Goal: Feedback & Contribution: Leave review/rating

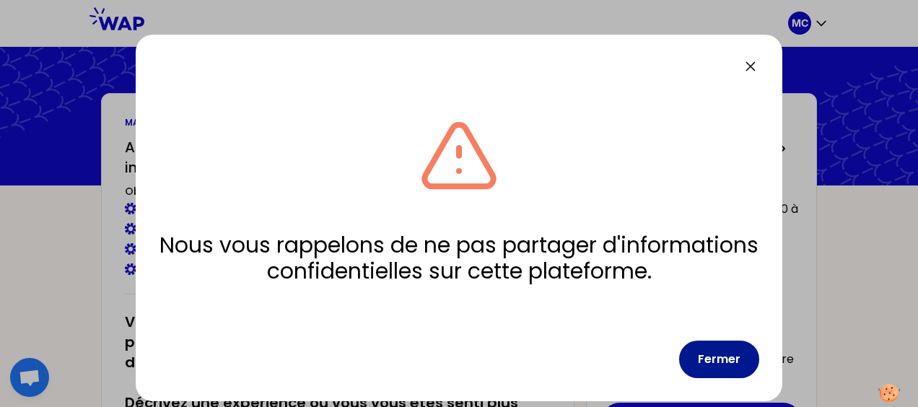
click at [724, 367] on button "Fermer" at bounding box center [719, 360] width 80 height 38
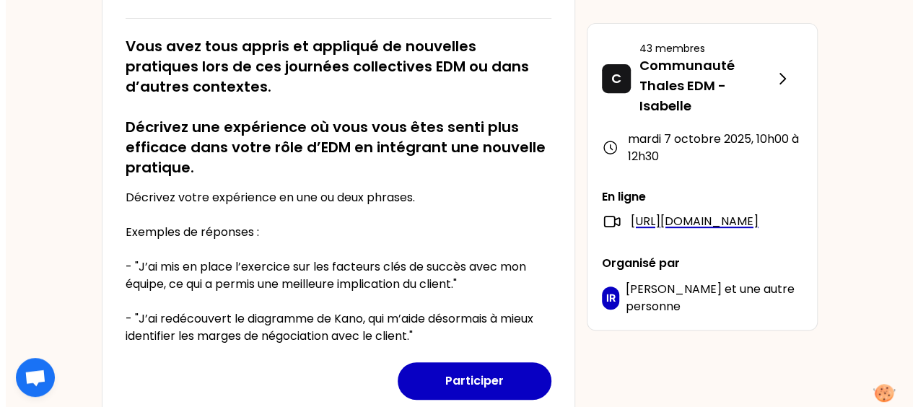
scroll to position [288, 0]
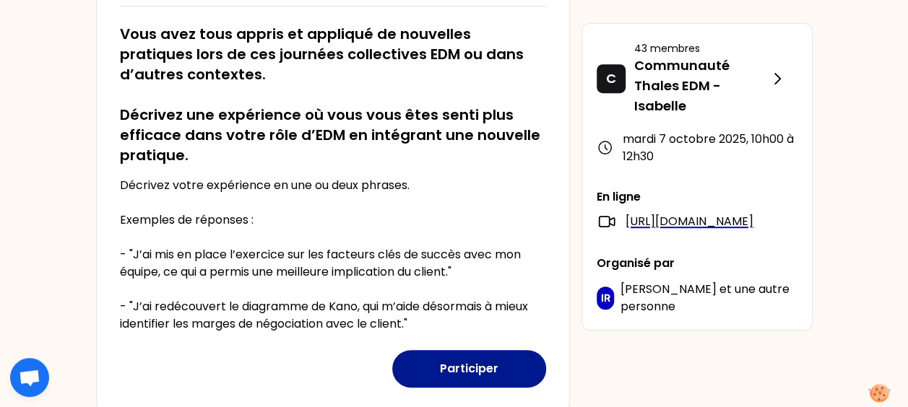
click at [469, 367] on button "Participer" at bounding box center [469, 369] width 154 height 38
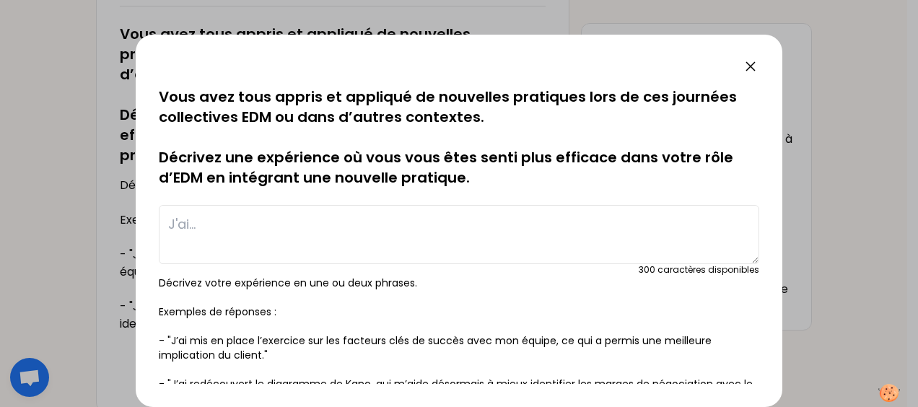
click at [266, 224] on textarea at bounding box center [459, 234] width 601 height 59
type textarea "J"
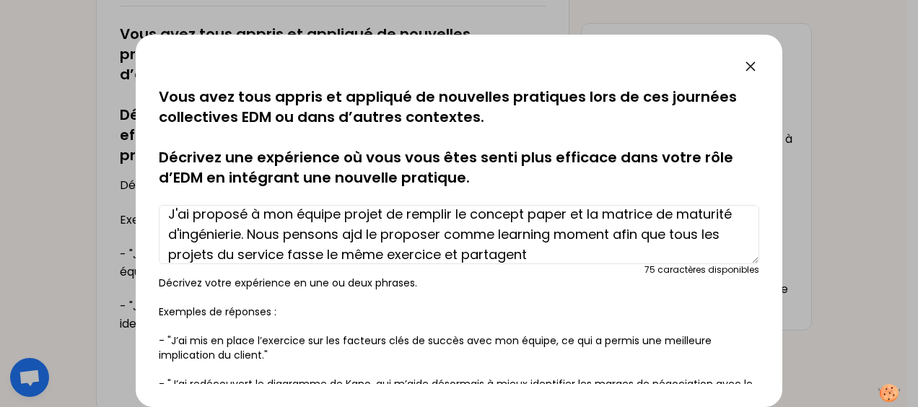
scroll to position [20, 0]
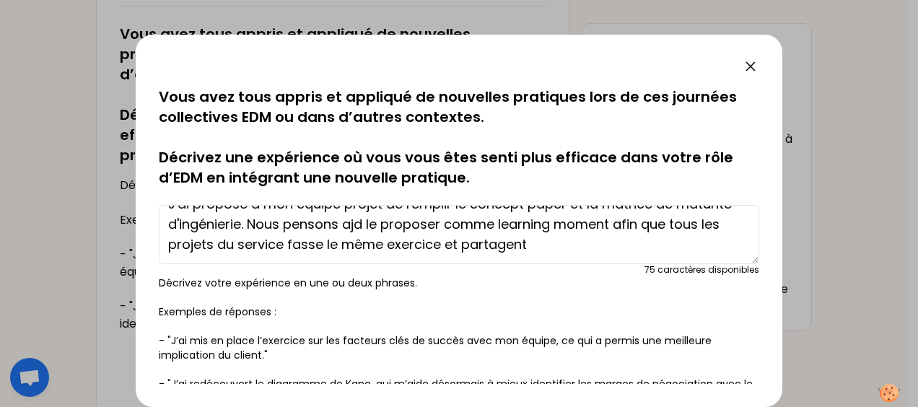
drag, startPoint x: 609, startPoint y: 253, endPoint x: 199, endPoint y: 250, distance: 410.1
click at [199, 250] on textarea "J'ai proposé à mon équipe projet de remplir le concept paper et la matrice de m…" at bounding box center [459, 234] width 601 height 59
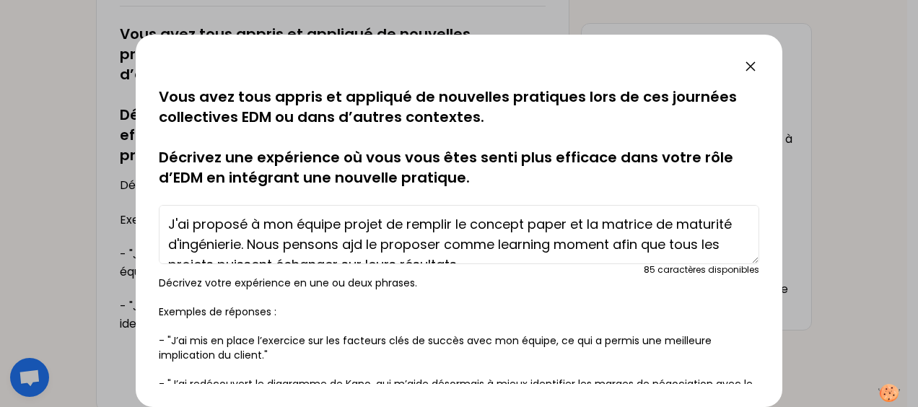
drag, startPoint x: 456, startPoint y: 224, endPoint x: 582, endPoint y: 225, distance: 125.6
click at [582, 225] on textarea "J'ai proposé à mon équipe projet de remplir le concept paper et la matrice de m…" at bounding box center [459, 234] width 601 height 59
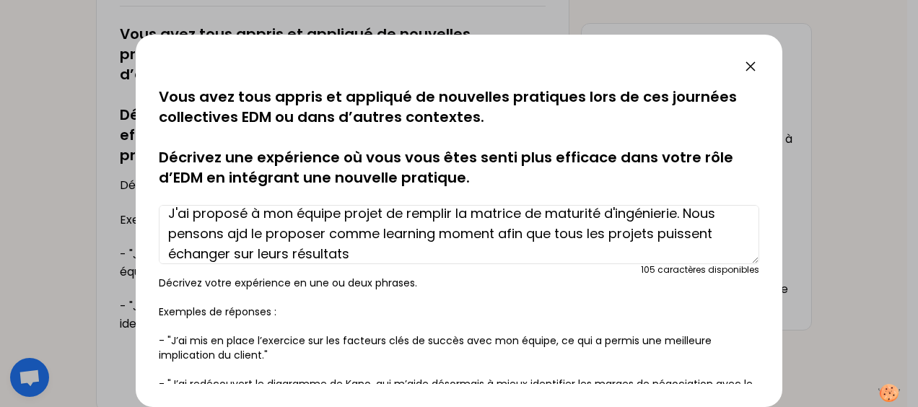
scroll to position [20, 0]
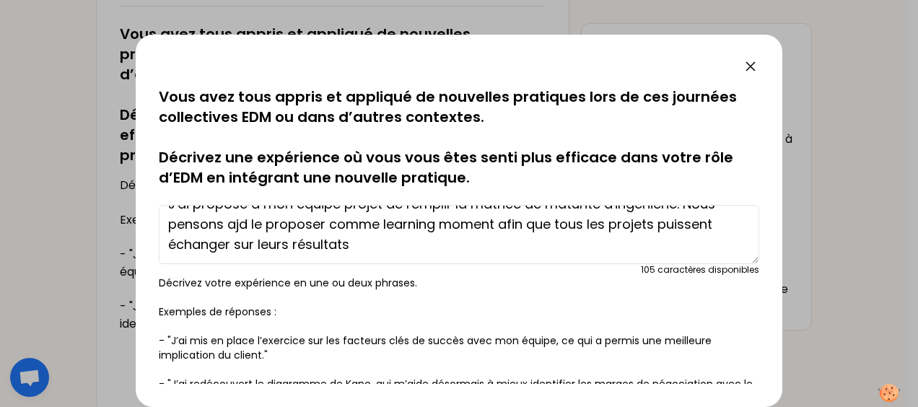
click at [358, 248] on textarea "J'ai proposé à mon équipe projet de remplir la matrice de maturité d'ingénierie…" at bounding box center [459, 234] width 601 height 59
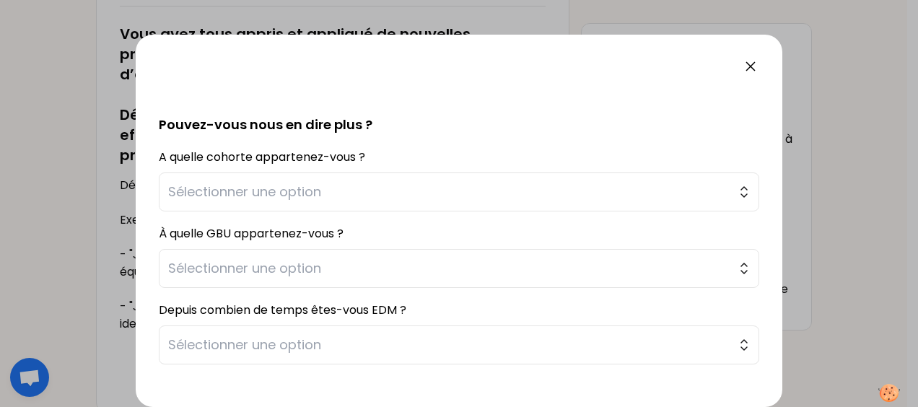
scroll to position [333, 0]
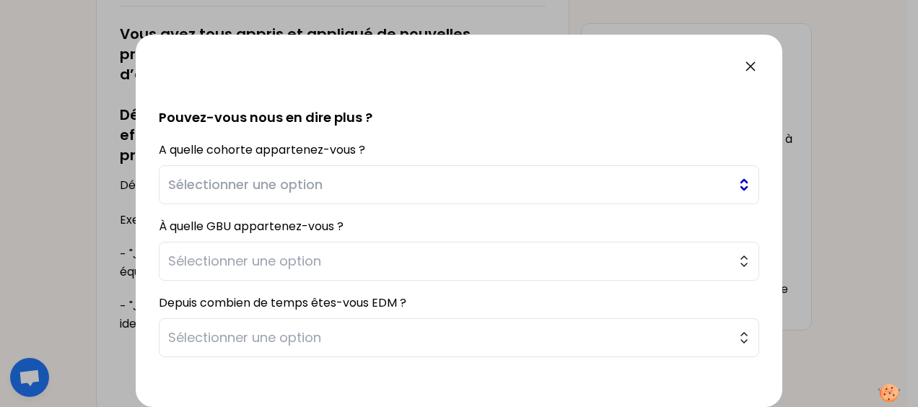
type textarea "J'ai proposé à mon équipe projet de remplir la matrice de maturité d'ingénierie…"
click at [300, 177] on span "Sélectionner une option" at bounding box center [449, 185] width 562 height 20
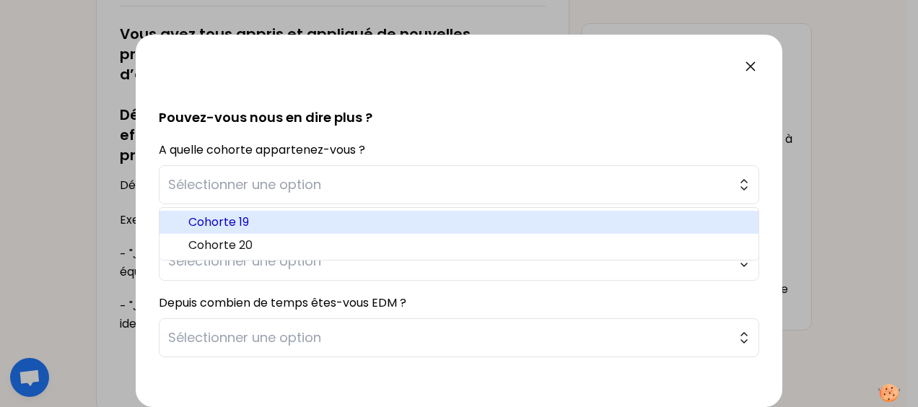
click at [241, 227] on span "Cohorte 19" at bounding box center [467, 222] width 559 height 17
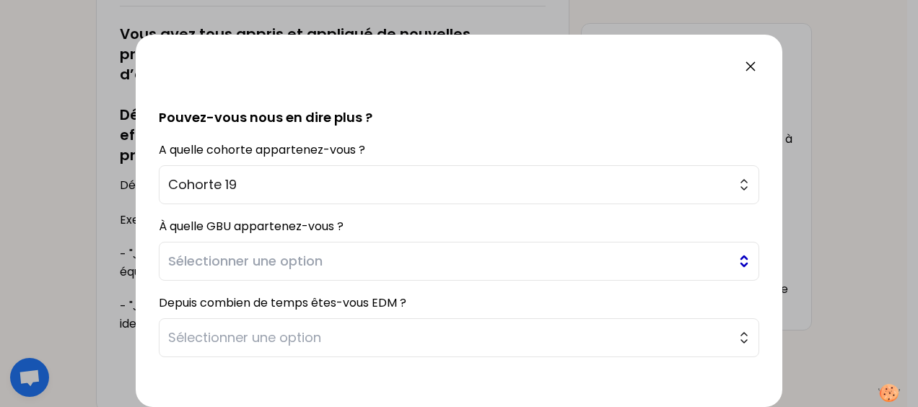
click at [248, 251] on span "Sélectionner une option" at bounding box center [449, 261] width 562 height 20
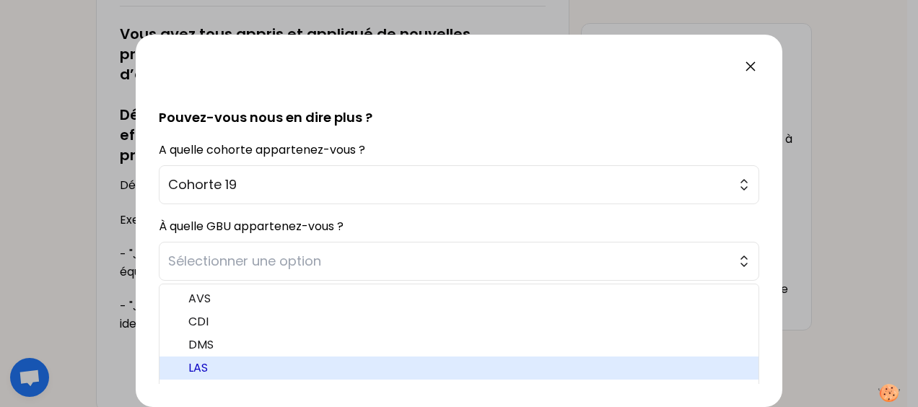
click at [225, 360] on span "LAS" at bounding box center [467, 368] width 559 height 17
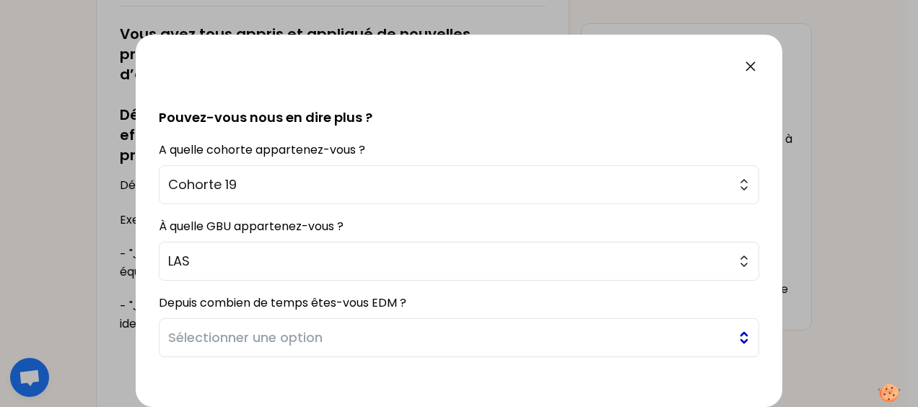
click at [267, 337] on span "Sélectionner une option" at bounding box center [449, 338] width 562 height 20
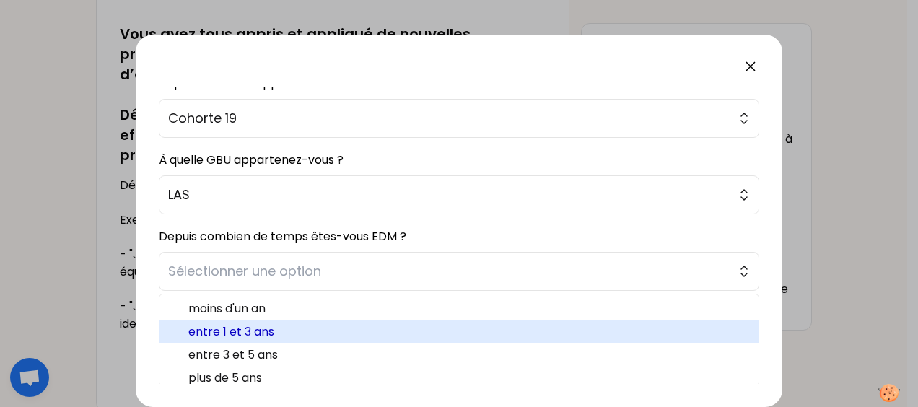
click at [254, 330] on span "entre 1 et 3 ans" at bounding box center [467, 331] width 559 height 17
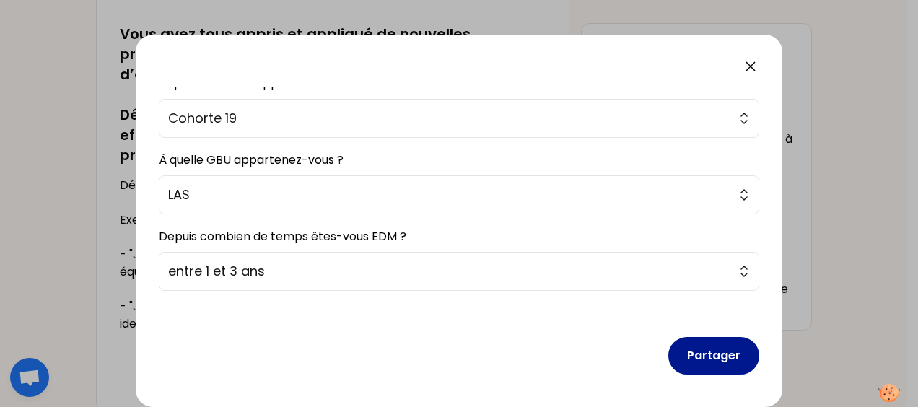
click at [697, 358] on button "Partager" at bounding box center [714, 356] width 91 height 38
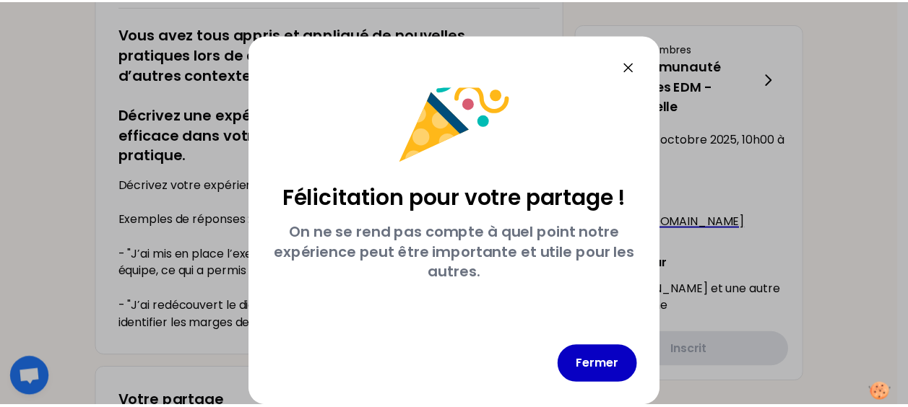
scroll to position [40, 0]
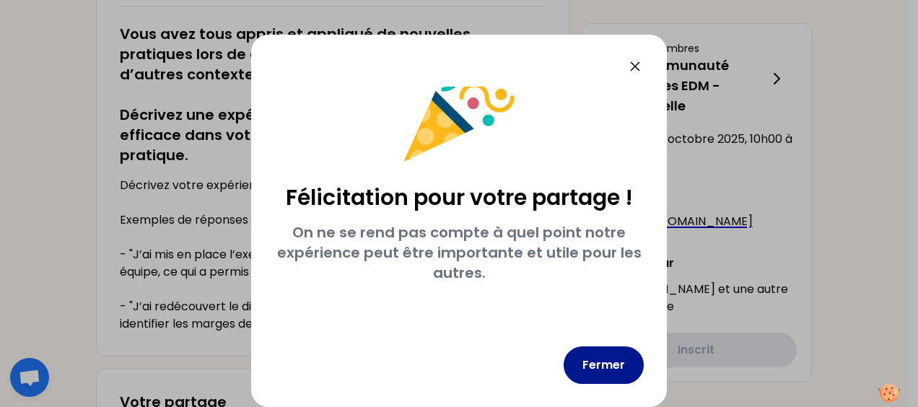
click at [619, 354] on button "Fermer" at bounding box center [604, 366] width 80 height 38
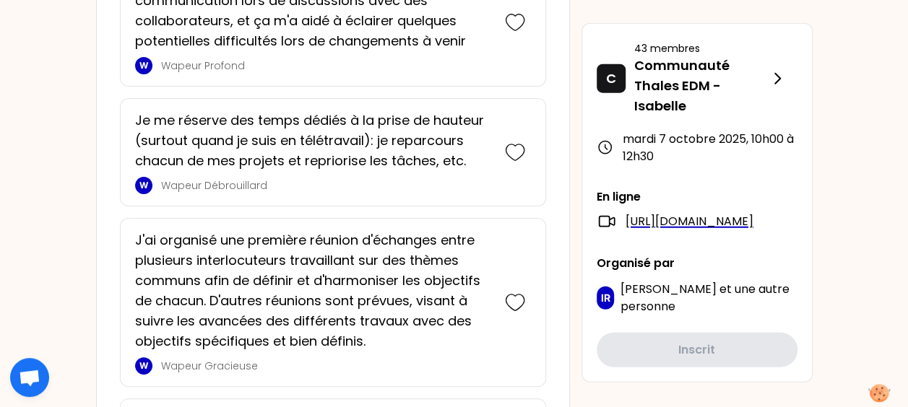
scroll to position [1803, 0]
click at [514, 147] on icon at bounding box center [515, 152] width 20 height 20
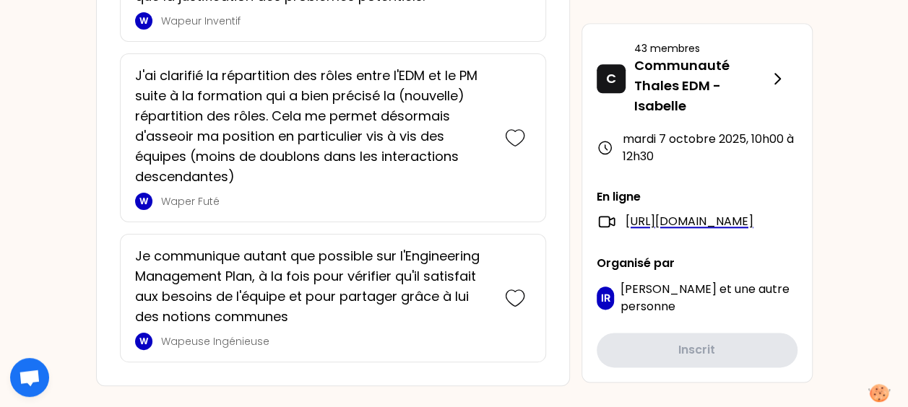
scroll to position [3448, 0]
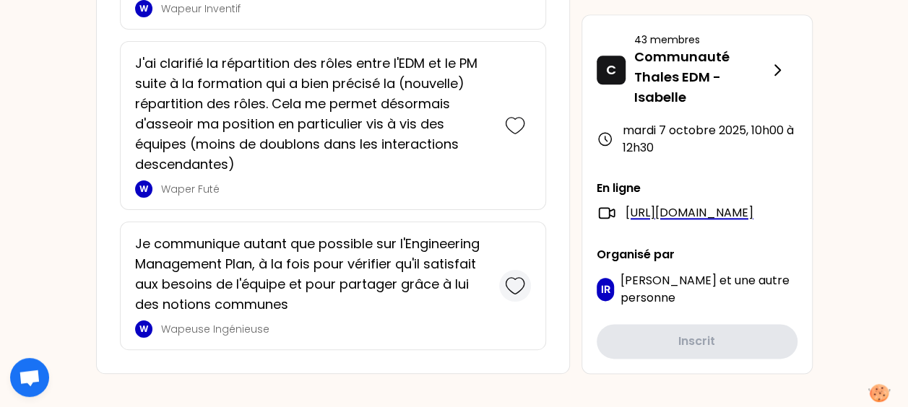
click at [520, 276] on icon at bounding box center [515, 286] width 20 height 20
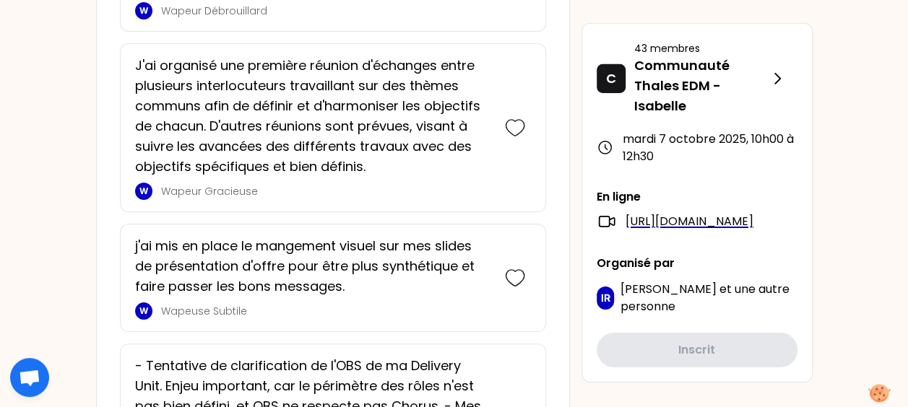
scroll to position [2352, 0]
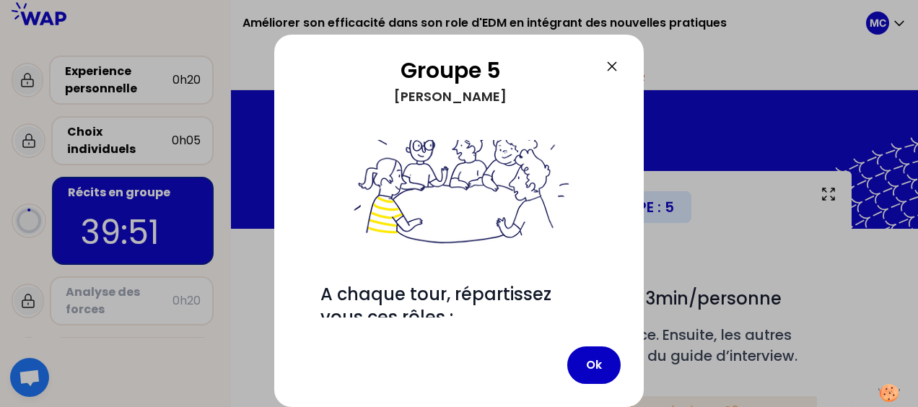
scroll to position [169, 0]
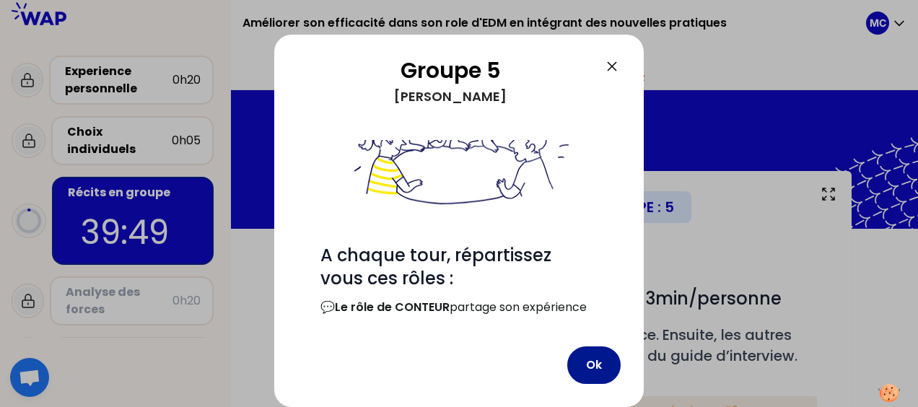
click at [594, 365] on button "Ok" at bounding box center [594, 366] width 53 height 38
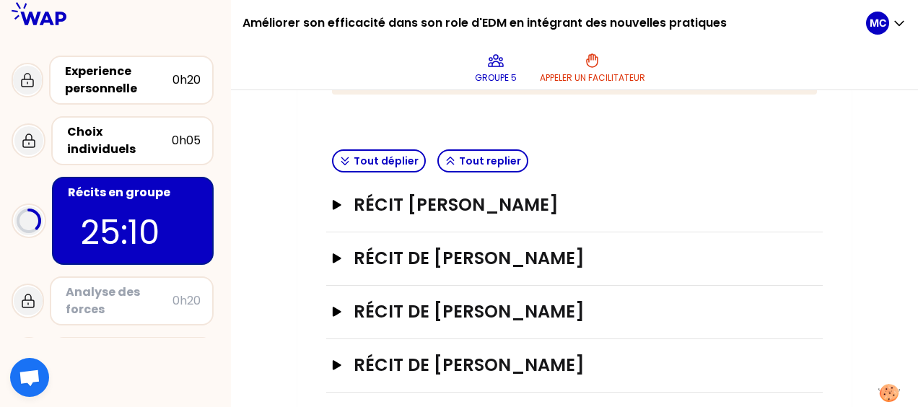
scroll to position [342, 0]
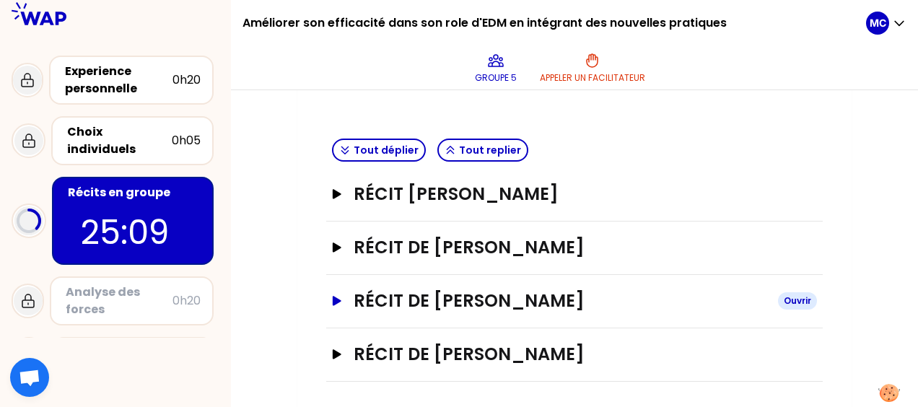
click at [336, 296] on icon "button" at bounding box center [337, 301] width 12 height 10
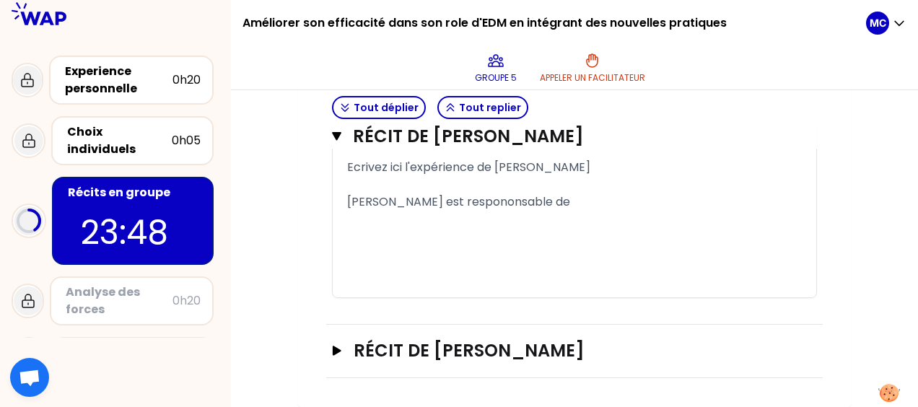
scroll to position [1118, 0]
click at [530, 202] on div "Claire est respononsable de" at bounding box center [574, 202] width 455 height 17
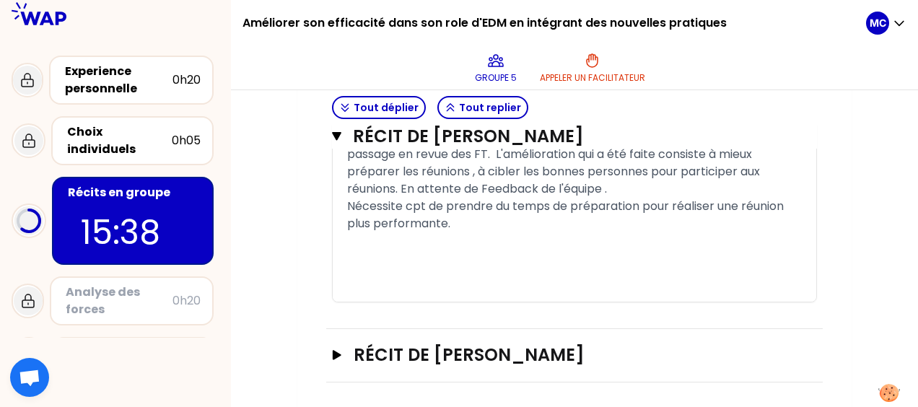
scroll to position [1187, 0]
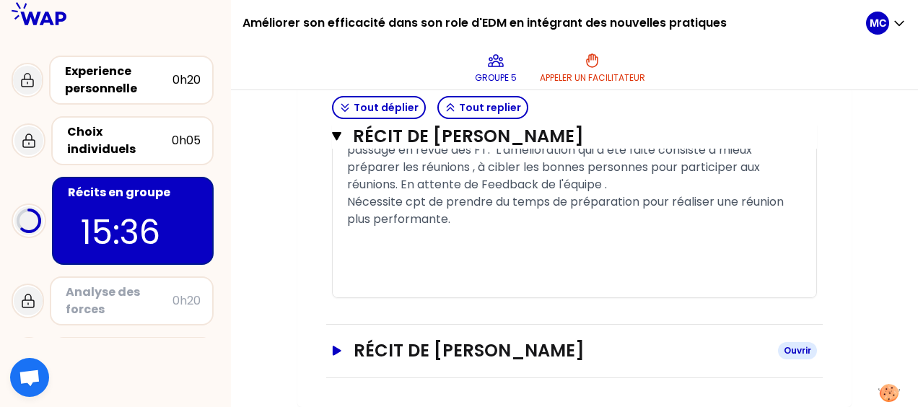
click at [339, 355] on icon "button" at bounding box center [337, 351] width 12 height 10
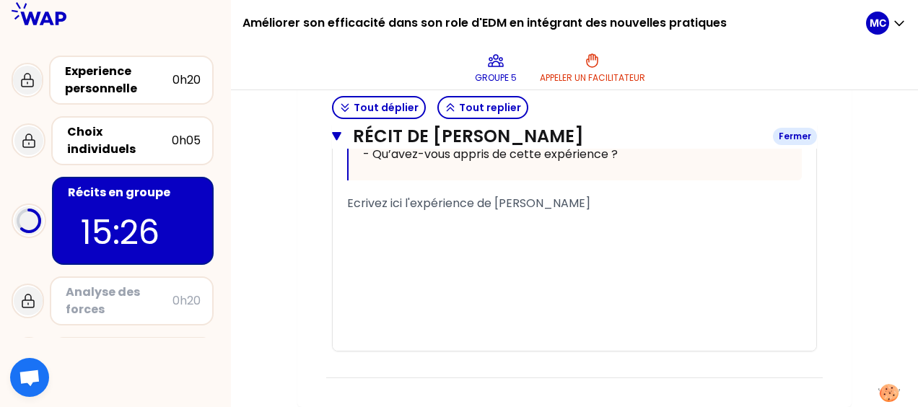
scroll to position [1980, 0]
click at [461, 247] on div "﻿" at bounding box center [574, 238] width 455 height 17
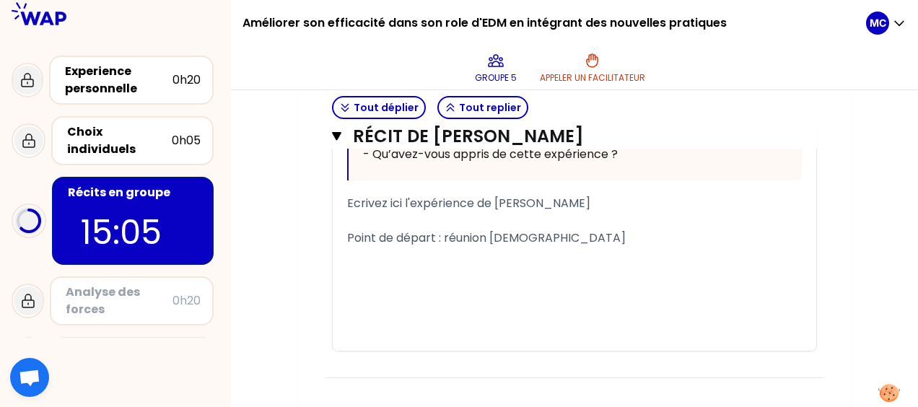
click at [361, 212] on span "Ecrivez ici l'expérience de Isabelle MOYNET" at bounding box center [468, 203] width 243 height 17
click at [359, 230] on div "﻿" at bounding box center [574, 220] width 455 height 17
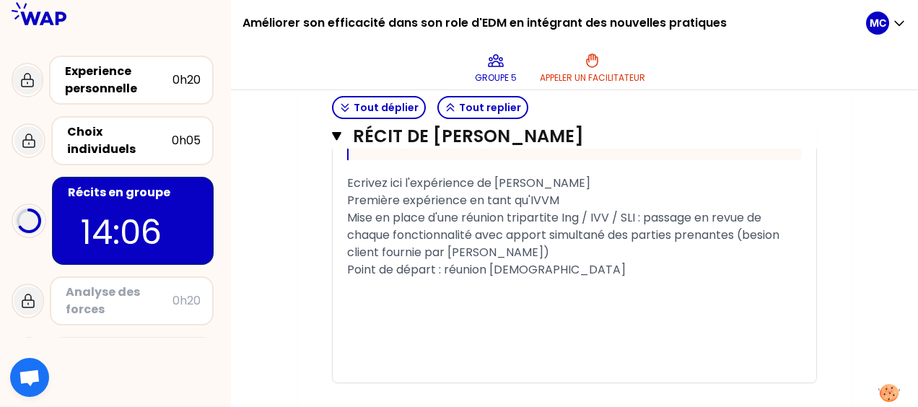
click at [749, 261] on span "Mise en place d'une réunion tripartite Ing / IVV / SLI : passage en revue de ch…" at bounding box center [564, 234] width 435 height 51
click at [617, 261] on span "Mise en place d'une réunion tripartite Ing / IVV / SLI : passage en revue de ch…" at bounding box center [555, 234] width 417 height 51
click at [526, 261] on span "Mise en place d'une réunion tripartite Ing / IVV / SLI : passage en revue de ch…" at bounding box center [555, 234] width 417 height 51
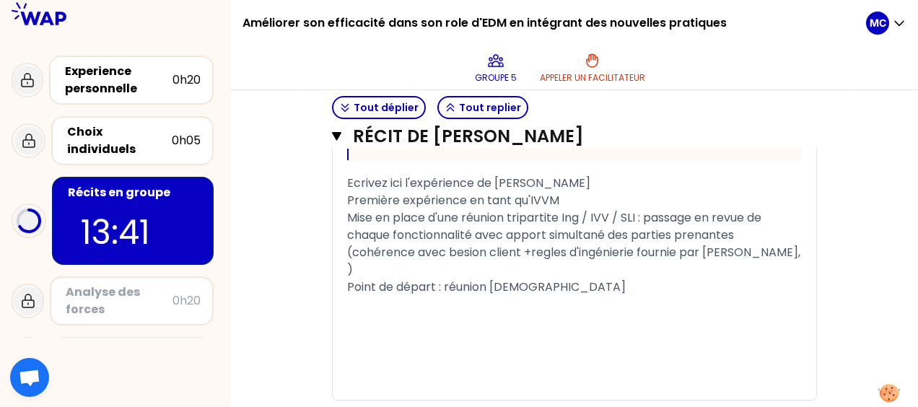
click at [738, 278] on span "Mise en place d'une réunion tripartite Ing / IVV / SLI : passage en revue de ch…" at bounding box center [575, 243] width 456 height 69
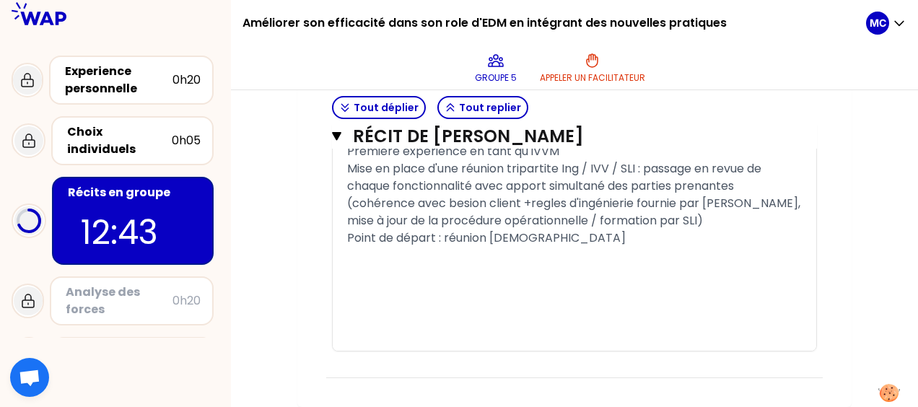
drag, startPoint x: 588, startPoint y: 164, endPoint x: 347, endPoint y: 165, distance: 240.4
click at [347, 142] on span "Ecrivez ici l'expérience de Isabelle MOYNET" at bounding box center [468, 134] width 243 height 17
click at [406, 264] on div "﻿" at bounding box center [574, 255] width 455 height 17
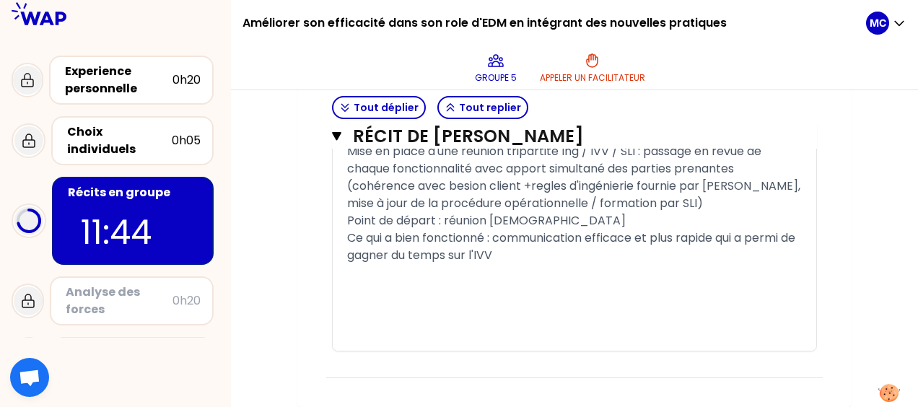
scroll to position [2105, 0]
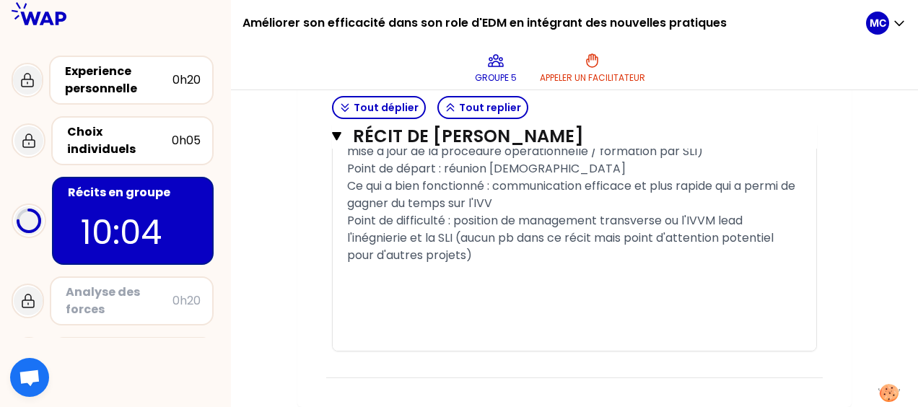
click at [537, 212] on div "Ce qui a bien fonctionné : communication efficace et plus rapide qui a permi de…" at bounding box center [574, 195] width 455 height 35
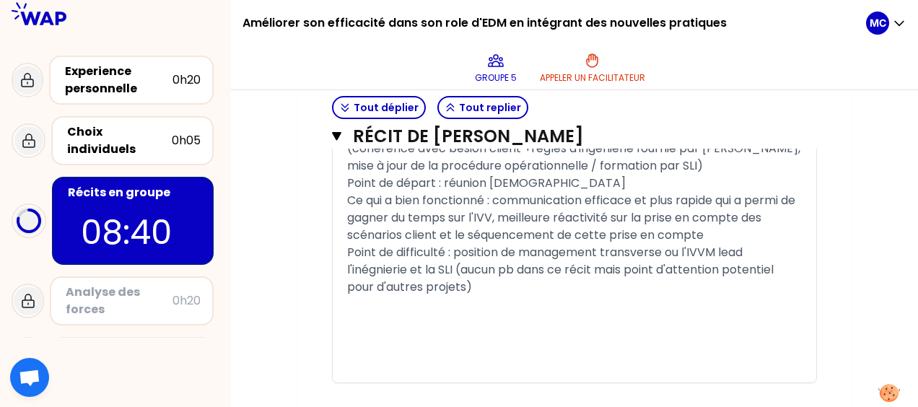
scroll to position [2087, 0]
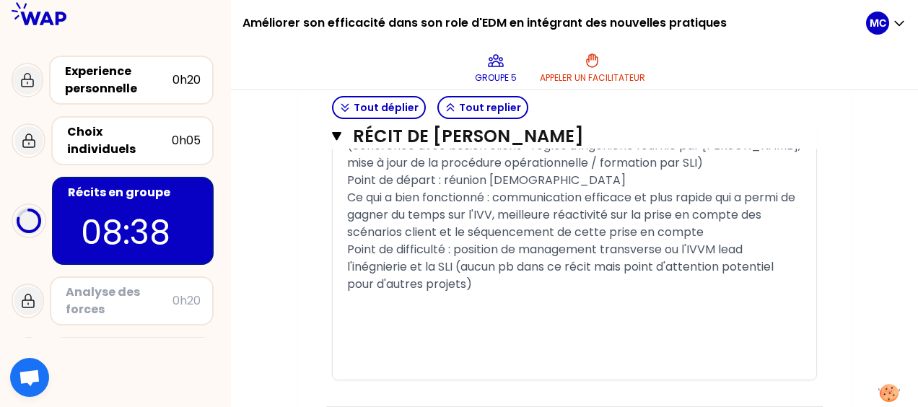
click at [351, 171] on span "Mise en place d'une réunion tripartite Ing / IVV / SLI : passage en revue de ch…" at bounding box center [575, 137] width 456 height 69
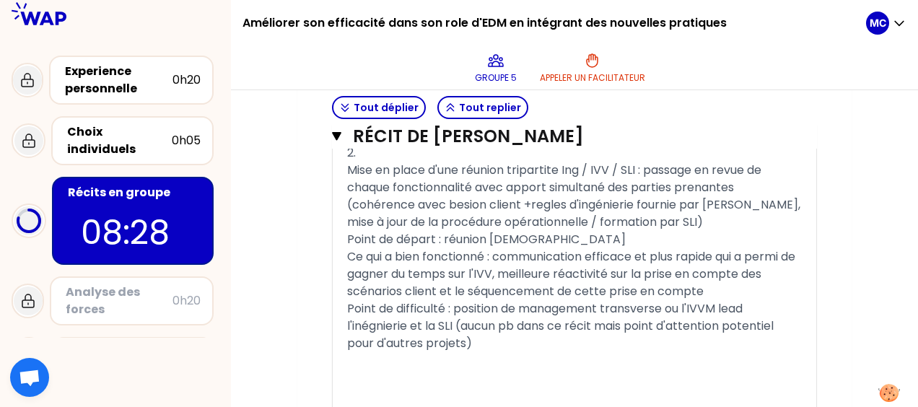
scroll to position [2067, 0]
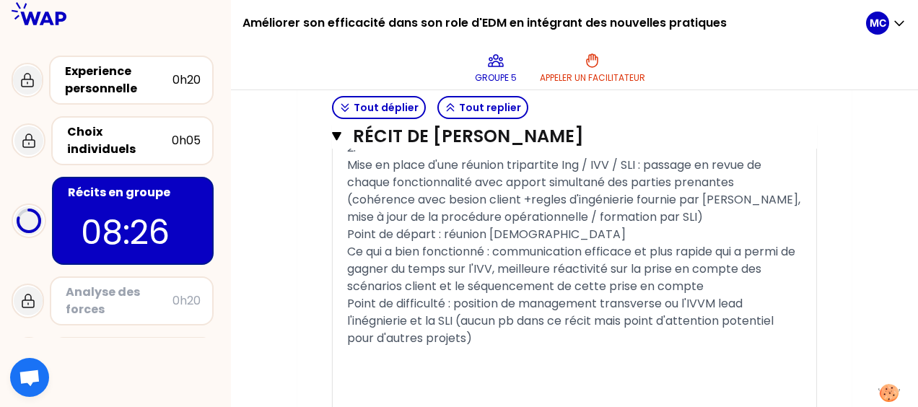
click at [357, 139] on div "﻿" at bounding box center [574, 130] width 455 height 17
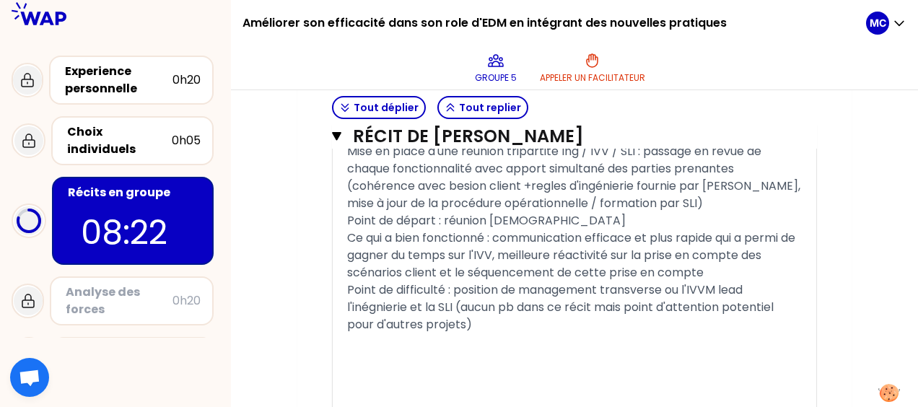
scroll to position [2102, 0]
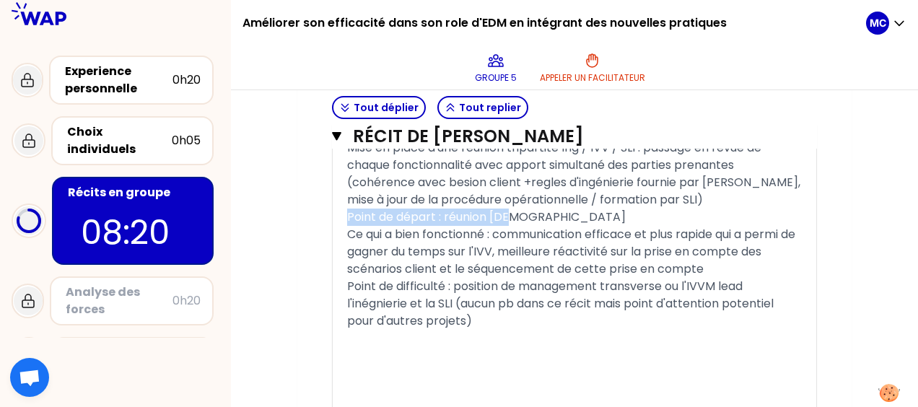
drag, startPoint x: 514, startPoint y: 352, endPoint x: 331, endPoint y: 353, distance: 183.4
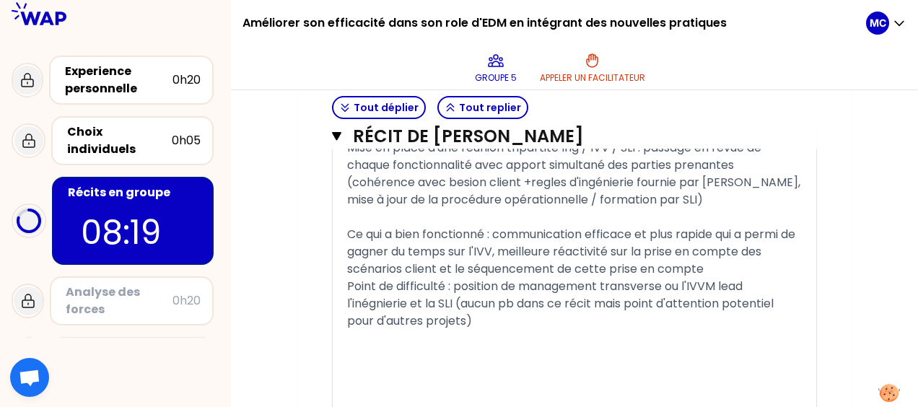
click at [357, 105] on div "1." at bounding box center [574, 95] width 455 height 17
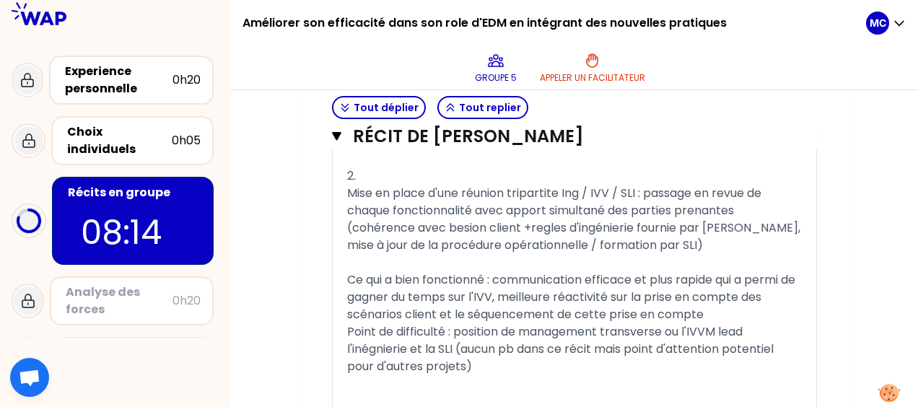
scroll to position [2058, 0]
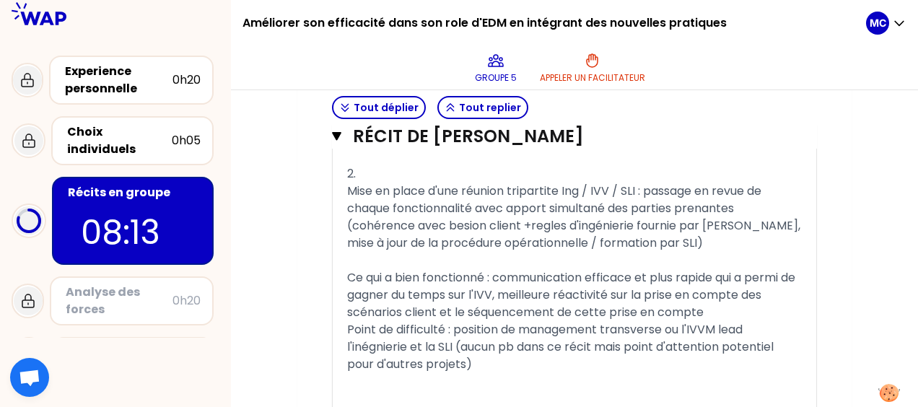
click at [456, 147] on span "1. Point de départ : réunion DGA" at bounding box center [490, 139] width 287 height 17
click at [393, 148] on div "1. Point de départ : préparation d'une réunion DGA (client)" at bounding box center [574, 139] width 455 height 17
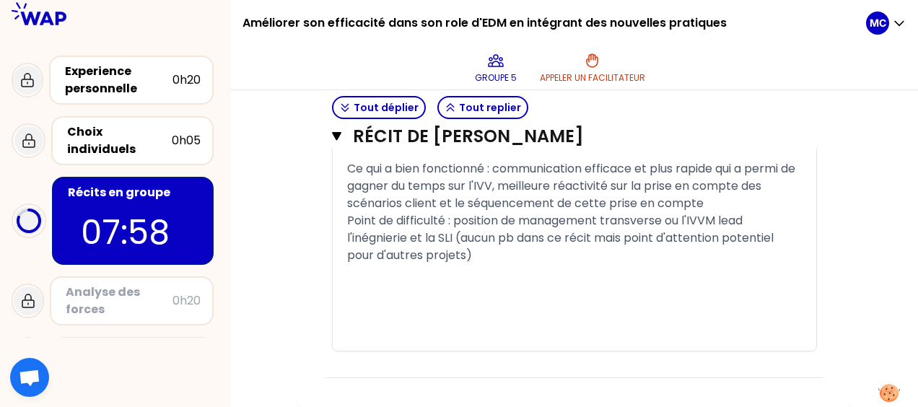
scroll to position [2226, 0]
click at [352, 160] on div at bounding box center [574, 151] width 455 height 17
click at [480, 212] on span "Ce qui a bien fonctionné : communication efficace et plus rapide qui a permi de…" at bounding box center [572, 185] width 451 height 51
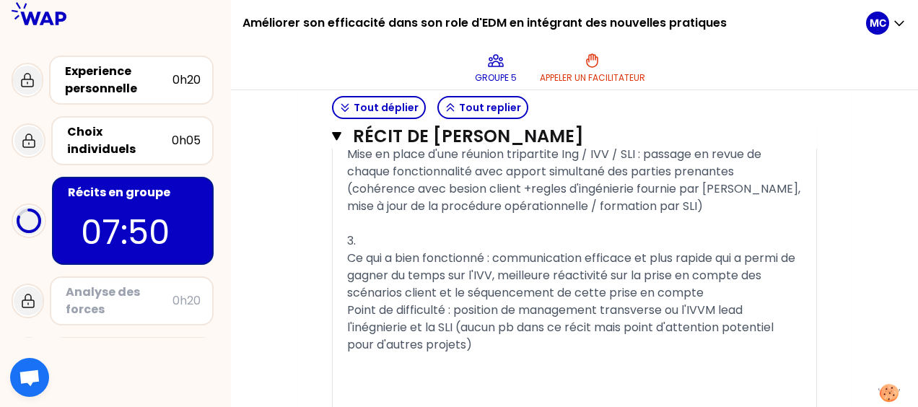
scroll to position [2092, 0]
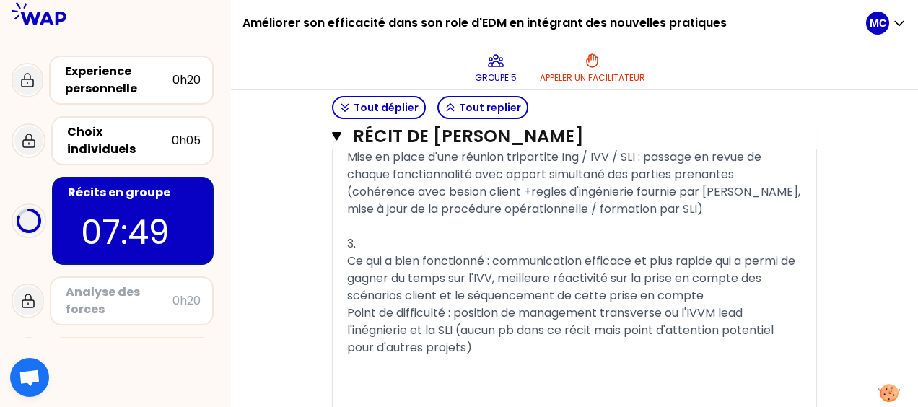
click at [568, 97] on div "Première expérience en tant qu'IVVM" at bounding box center [574, 87] width 455 height 17
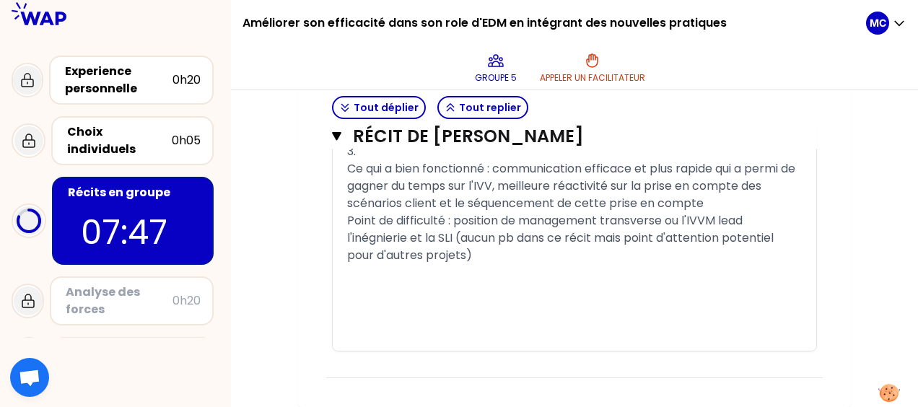
scroll to position [2336, 0]
click at [338, 134] on icon "button" at bounding box center [336, 136] width 9 height 9
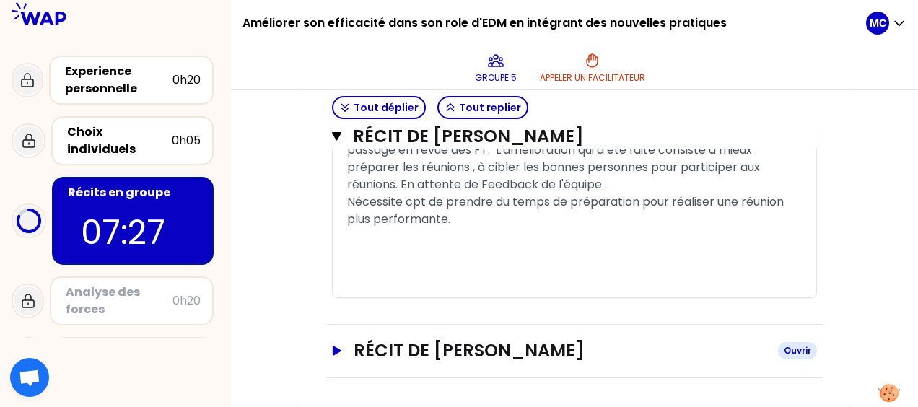
scroll to position [1187, 0]
click at [335, 136] on icon "button" at bounding box center [336, 136] width 9 height 9
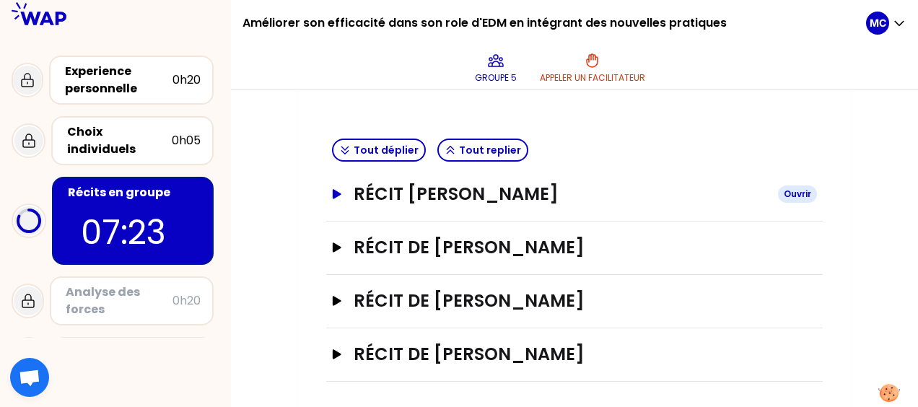
click at [336, 195] on icon "button" at bounding box center [337, 193] width 9 height 9
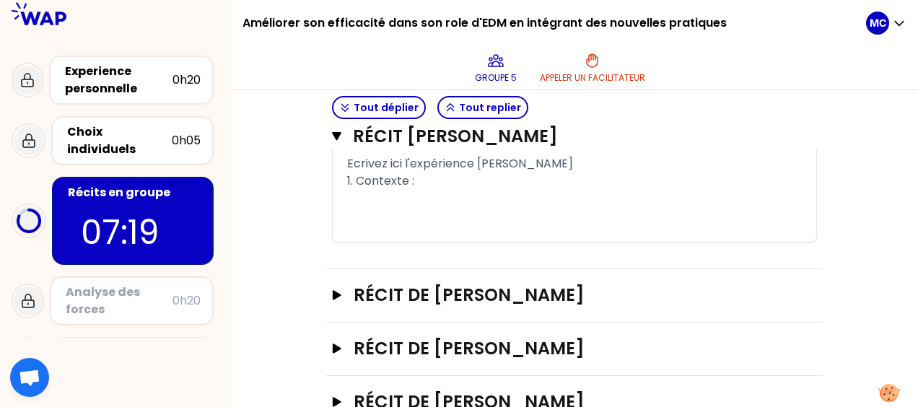
scroll to position [903, 0]
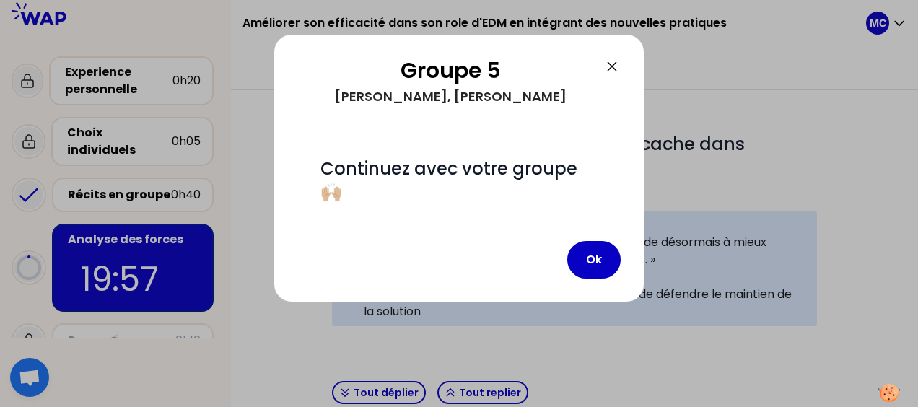
scroll to position [398, 0]
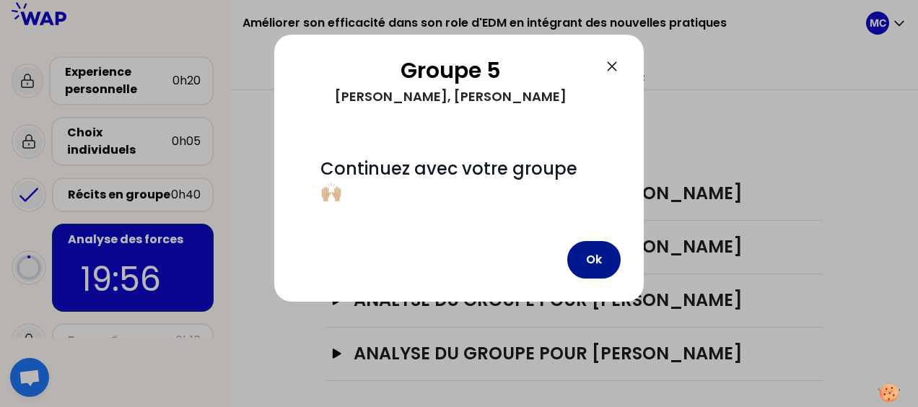
click at [592, 264] on button "Ok" at bounding box center [594, 260] width 53 height 38
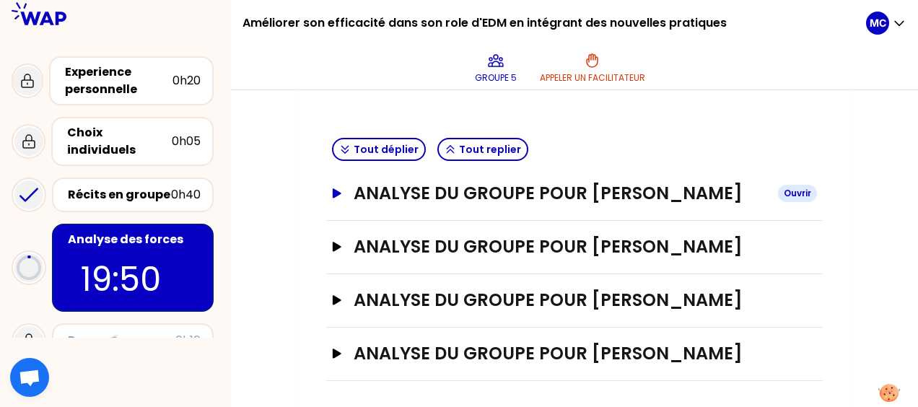
click at [338, 189] on icon "button" at bounding box center [337, 193] width 12 height 10
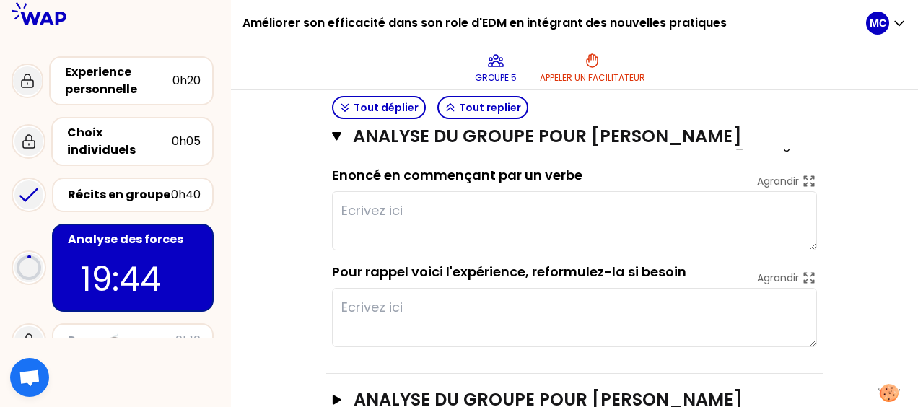
scroll to position [485, 0]
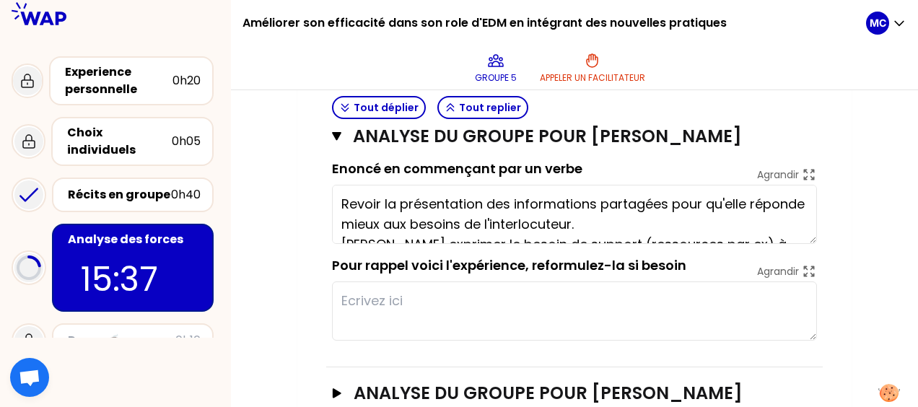
type textarea "Revoir la présentation des informations partagées pour qu'elle réponde mieux au…"
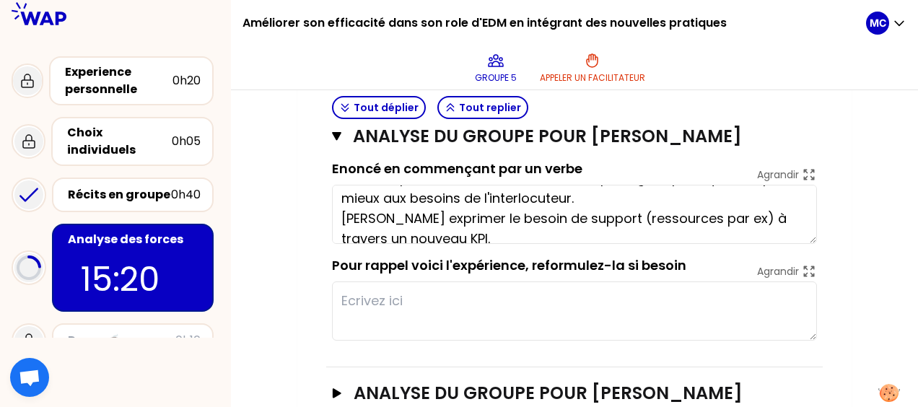
scroll to position [40, 0]
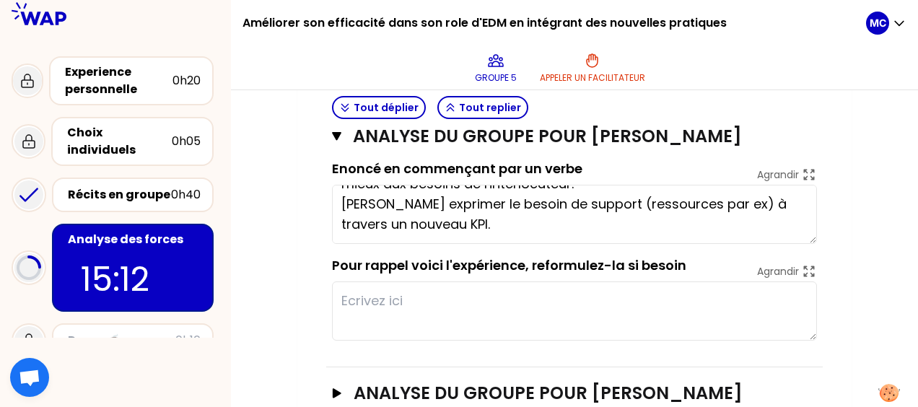
click at [391, 292] on textarea at bounding box center [574, 311] width 485 height 59
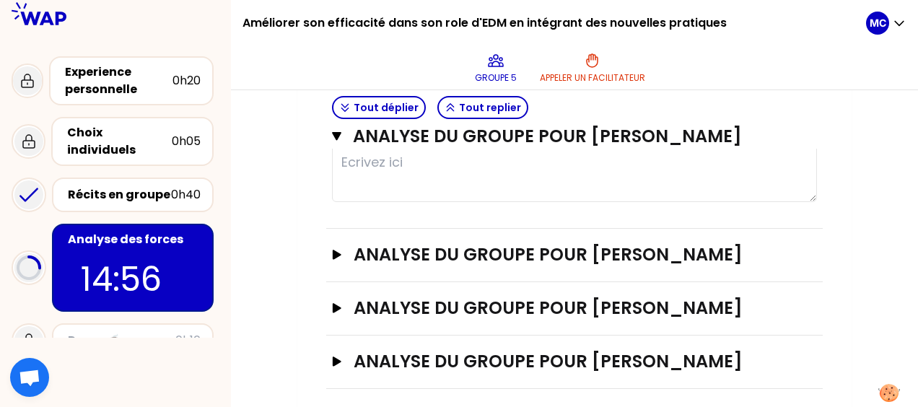
scroll to position [631, 0]
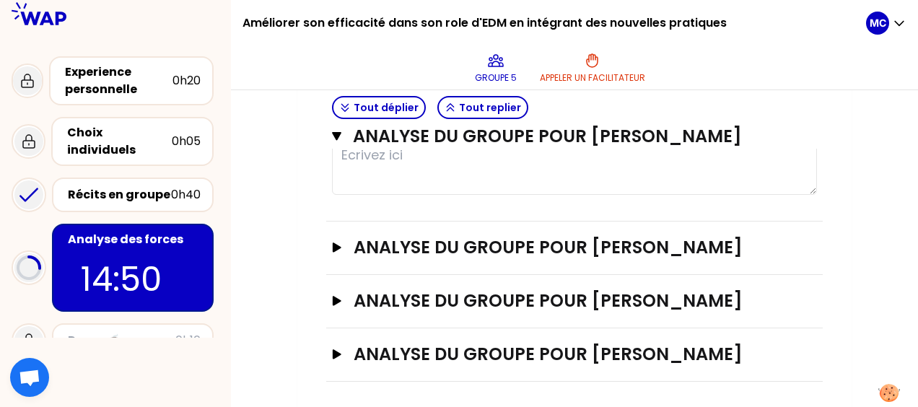
click at [332, 243] on icon "button" at bounding box center [337, 248] width 12 height 10
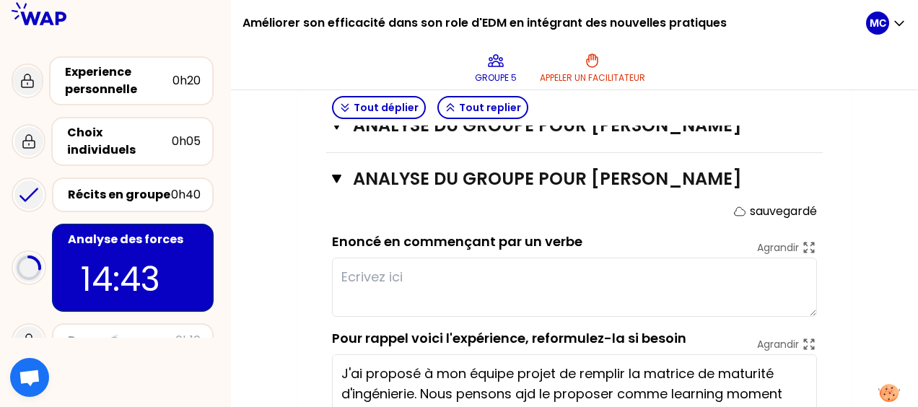
scroll to position [699, 0]
click at [398, 277] on textarea at bounding box center [574, 287] width 485 height 59
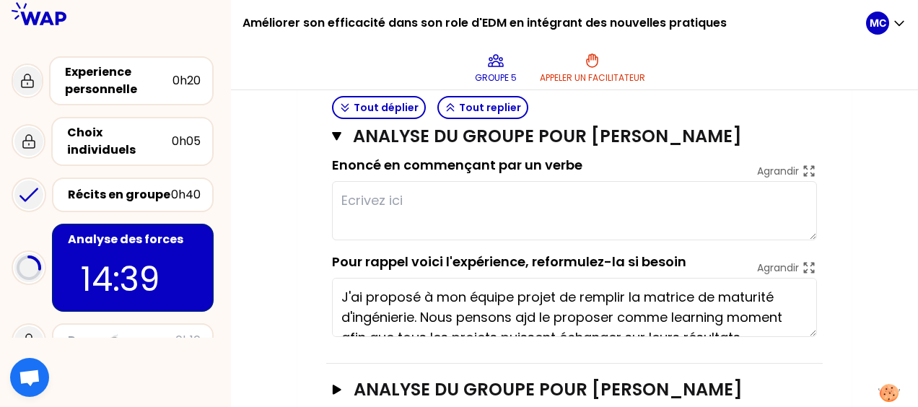
scroll to position [775, 0]
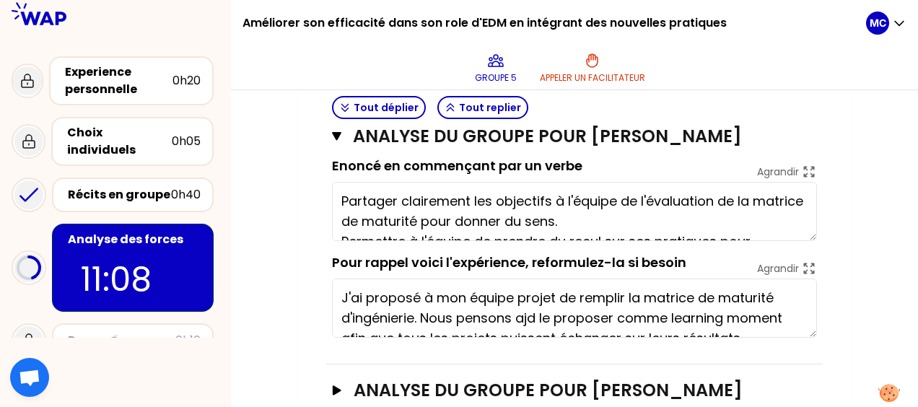
type textarea "Partager clairement les objectifs à l'équipe de l'évaluation de la matrice de m…"
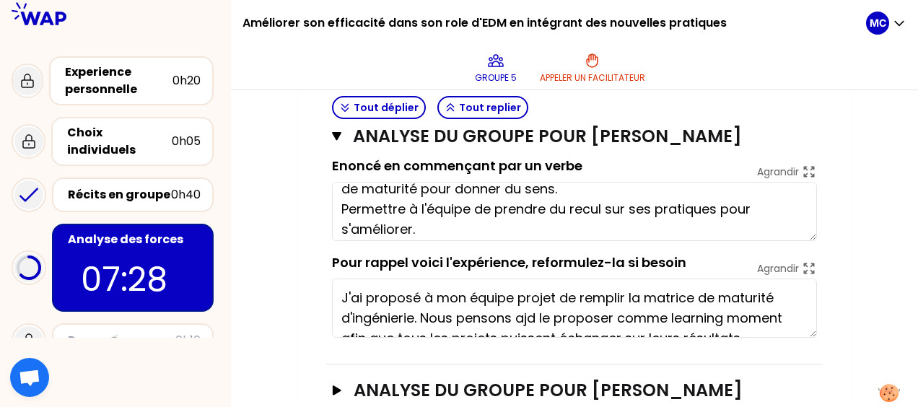
scroll to position [40, 0]
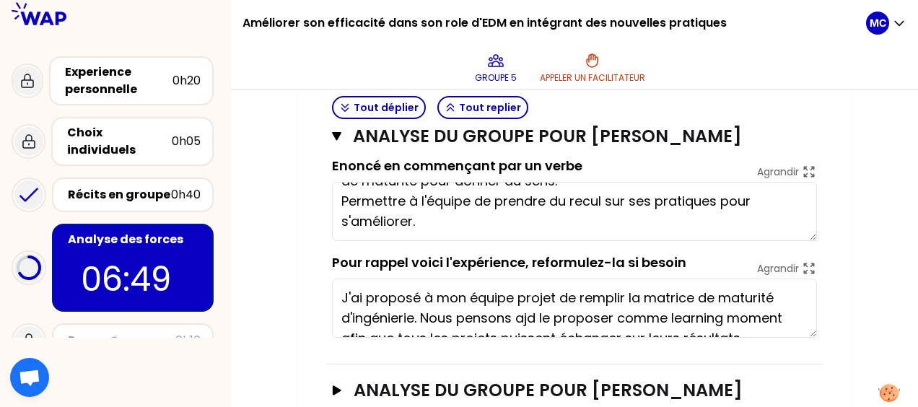
type textarea "Préparer la réunion en avance pour améliorer l'efficacité de la discussion"
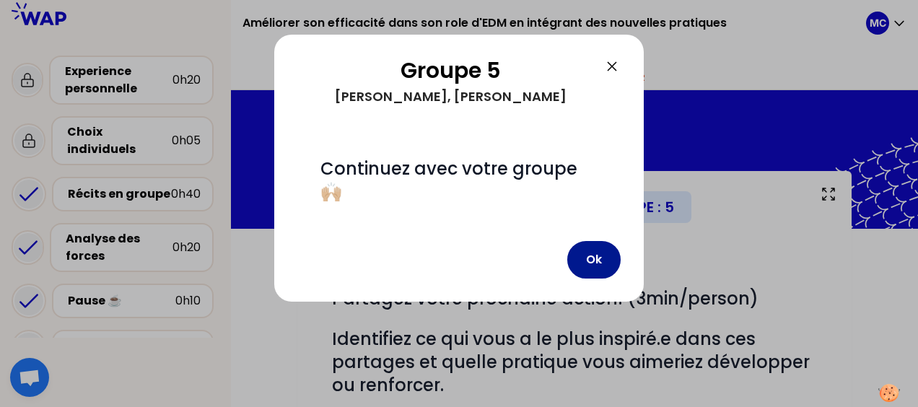
click at [596, 261] on button "Ok" at bounding box center [594, 260] width 53 height 38
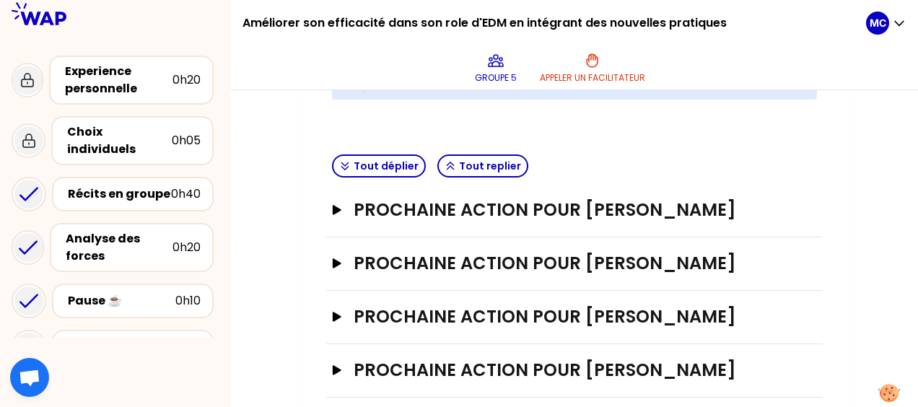
scroll to position [531, 0]
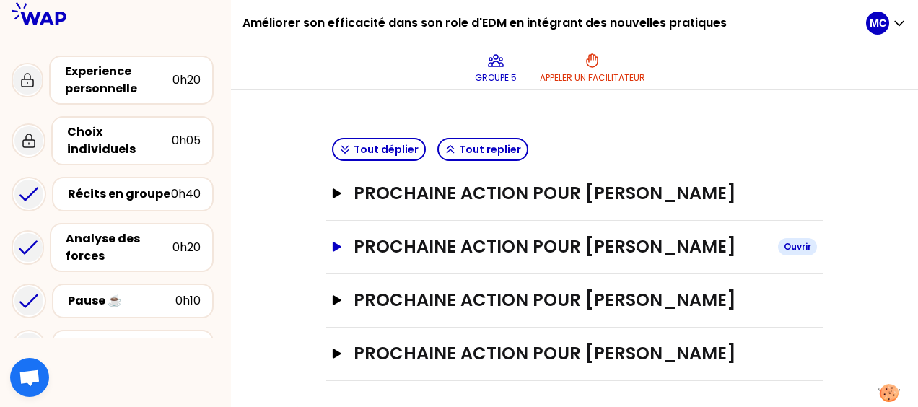
click at [336, 245] on icon "button" at bounding box center [337, 246] width 9 height 9
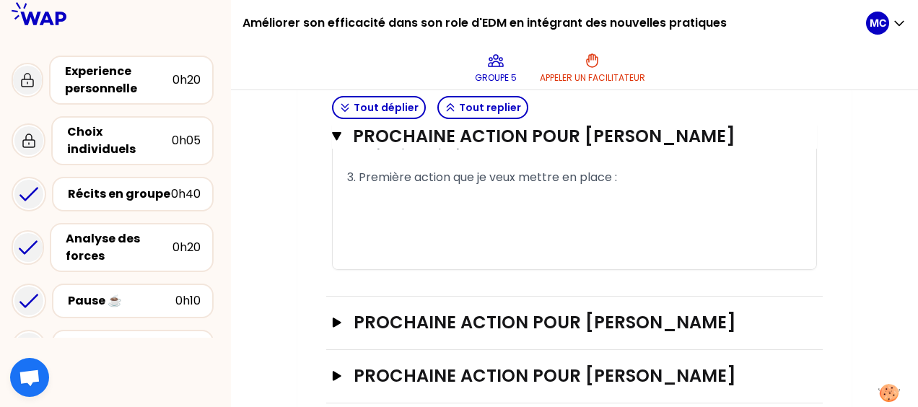
scroll to position [762, 0]
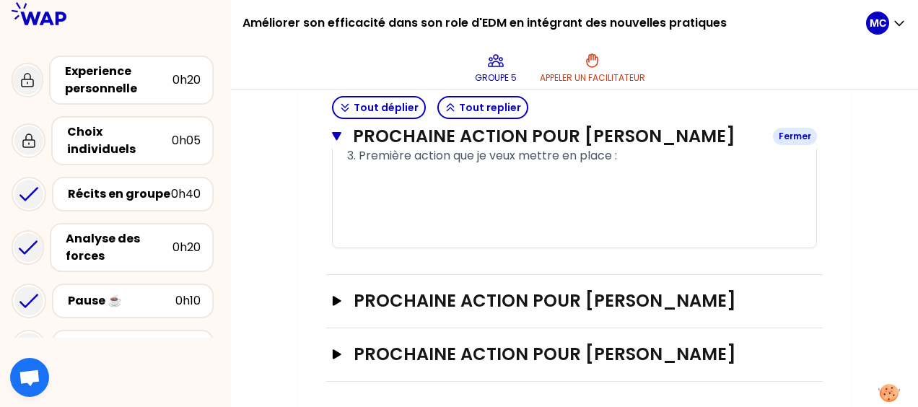
click at [338, 139] on icon "button" at bounding box center [336, 136] width 9 height 9
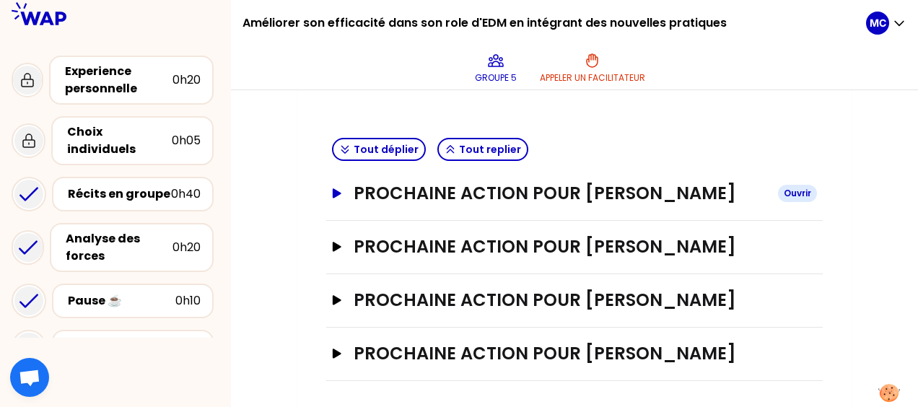
click at [336, 191] on icon "button" at bounding box center [337, 192] width 9 height 9
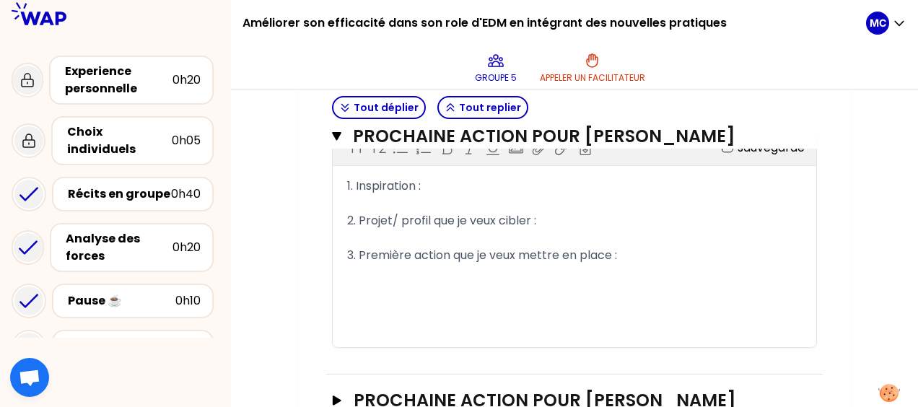
scroll to position [591, 0]
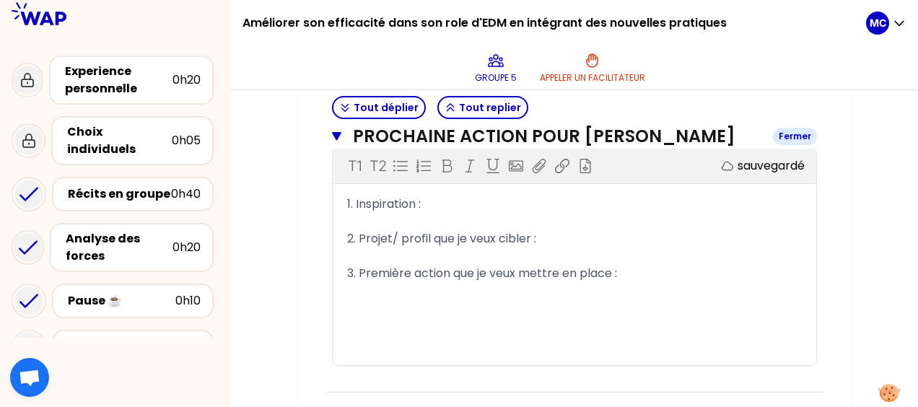
click at [339, 136] on icon "button" at bounding box center [336, 136] width 9 height 9
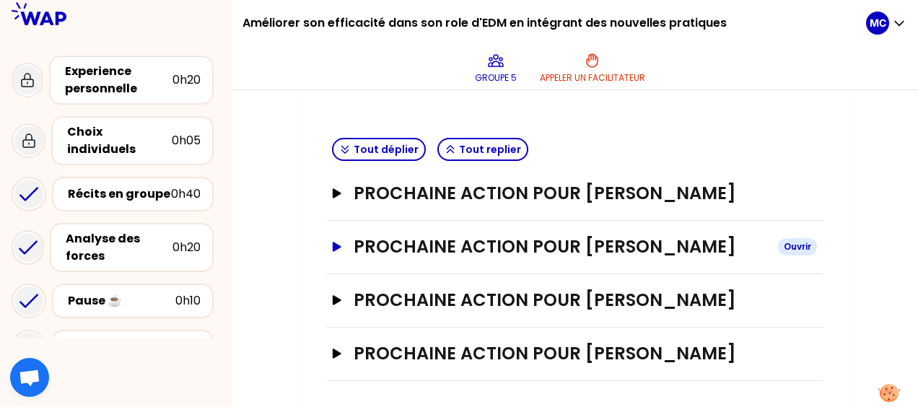
click at [334, 243] on icon "button" at bounding box center [337, 246] width 9 height 9
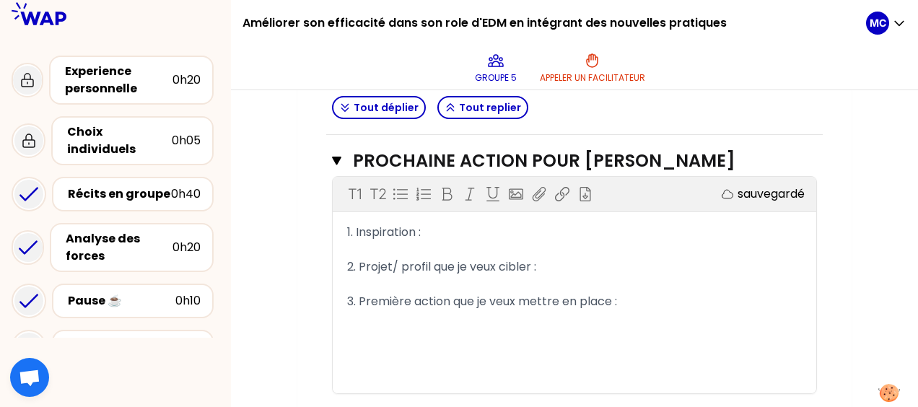
scroll to position [617, 0]
click at [429, 232] on div "1. Inspiration :" at bounding box center [574, 231] width 455 height 17
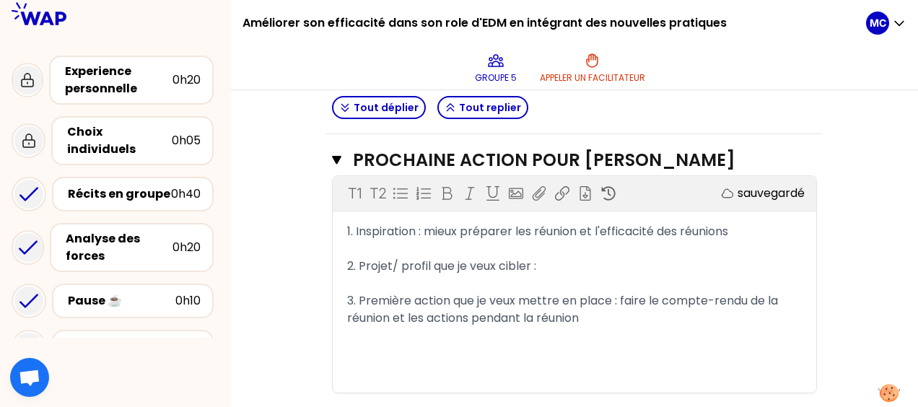
click at [322, 271] on div "Mon numéro de groupe : 5 Objectifs # Partagez votre prochaine action! (3min/per…" at bounding box center [574, 55] width 555 height 1002
click at [544, 260] on div "2. Projet/ profil que je veux cibler :" at bounding box center [574, 266] width 455 height 17
click at [618, 319] on div "3. Première action que je veux mettre en place : faire le compte-rendu de la ré…" at bounding box center [574, 309] width 455 height 35
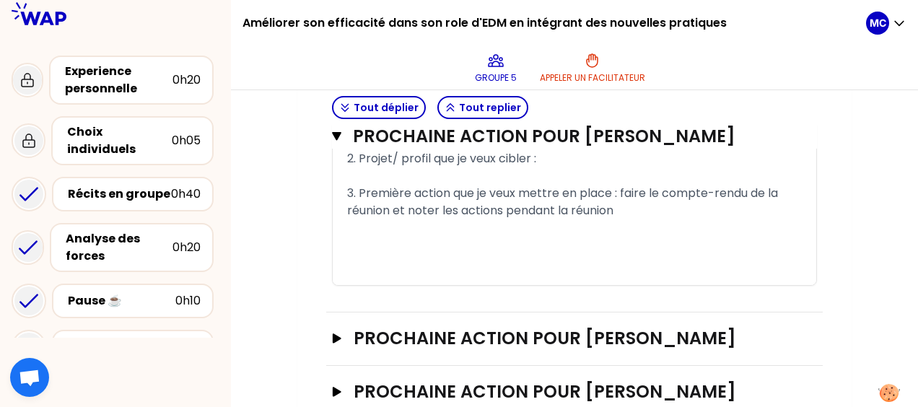
scroll to position [762, 0]
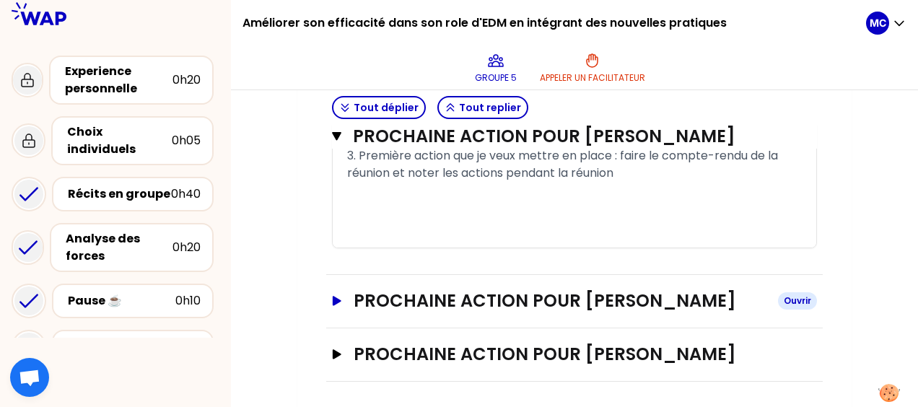
click at [341, 302] on icon "button" at bounding box center [337, 301] width 12 height 10
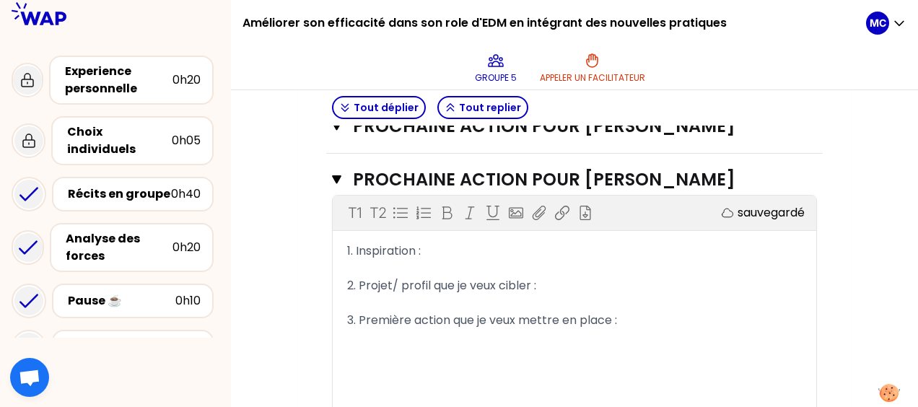
scroll to position [908, 0]
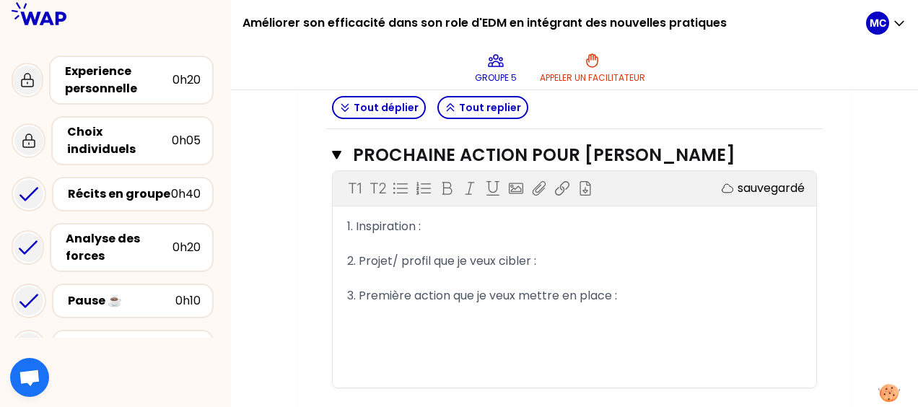
click at [438, 227] on div "1. Inspiration :" at bounding box center [574, 226] width 455 height 17
click at [472, 227] on span "1. Inspiration : Partage de Grégoire" at bounding box center [466, 226] width 239 height 17
click at [581, 221] on div "1. Inspiration : Partage WAP de Grégoire" at bounding box center [574, 226] width 455 height 17
click at [625, 292] on div "3. Première action que je veux mettre en place :" at bounding box center [574, 295] width 455 height 17
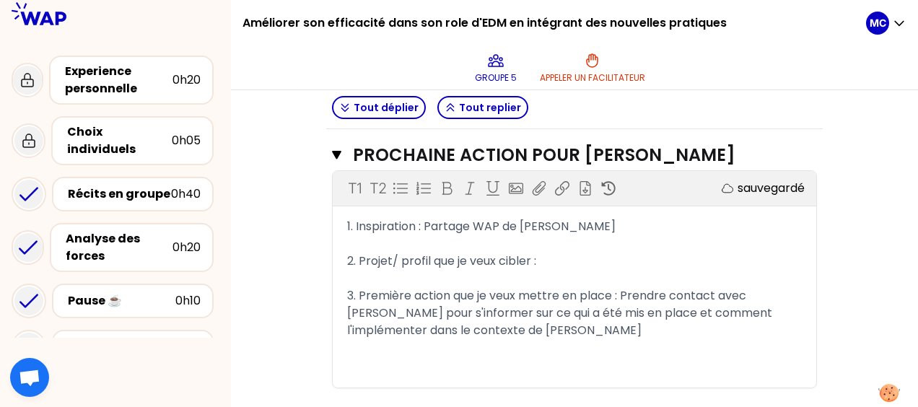
click at [552, 256] on div "2. Projet/ profil que je veux cibler :" at bounding box center [574, 261] width 455 height 17
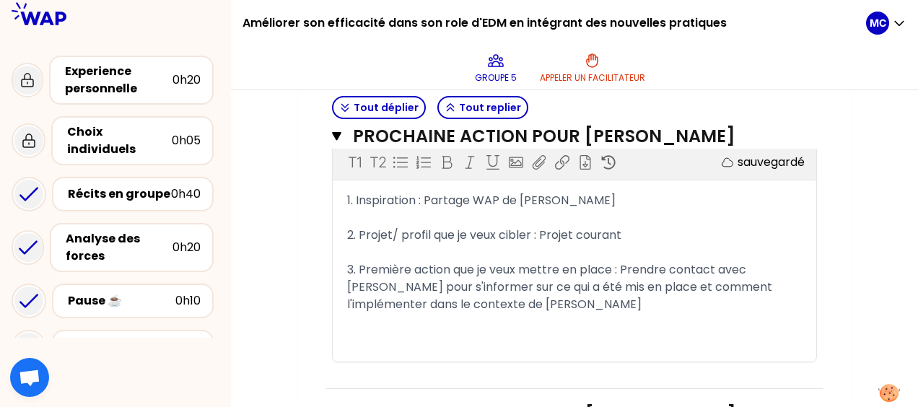
scroll to position [995, 0]
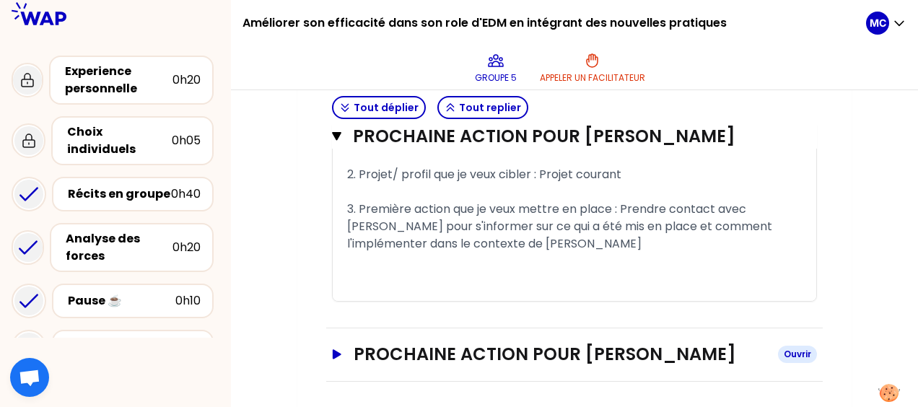
click at [333, 351] on icon "button" at bounding box center [337, 353] width 9 height 9
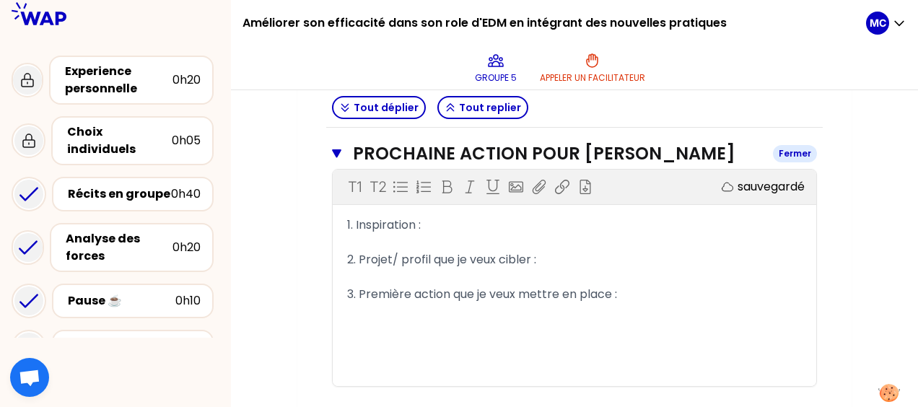
scroll to position [1197, 0]
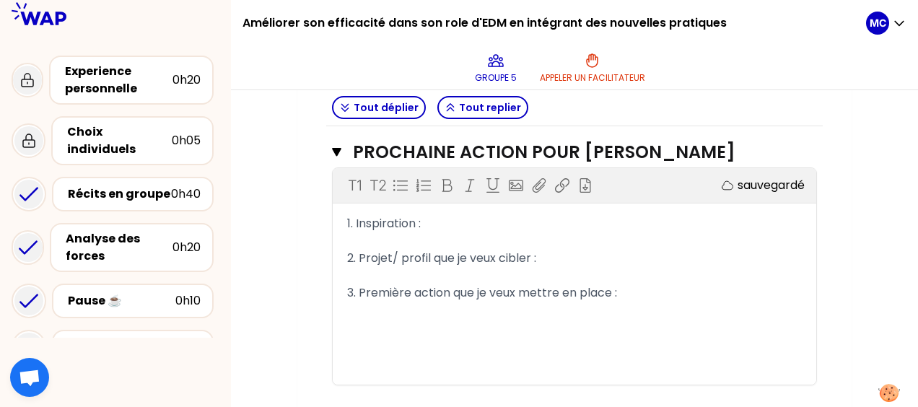
click at [433, 219] on div "1. Inspiration :" at bounding box center [574, 223] width 455 height 17
click at [488, 219] on span "1. Inspiration : Experience de Clément" at bounding box center [475, 223] width 256 height 17
click at [594, 218] on div "1. Inspiration : Experience WAP de Clément" at bounding box center [574, 223] width 455 height 17
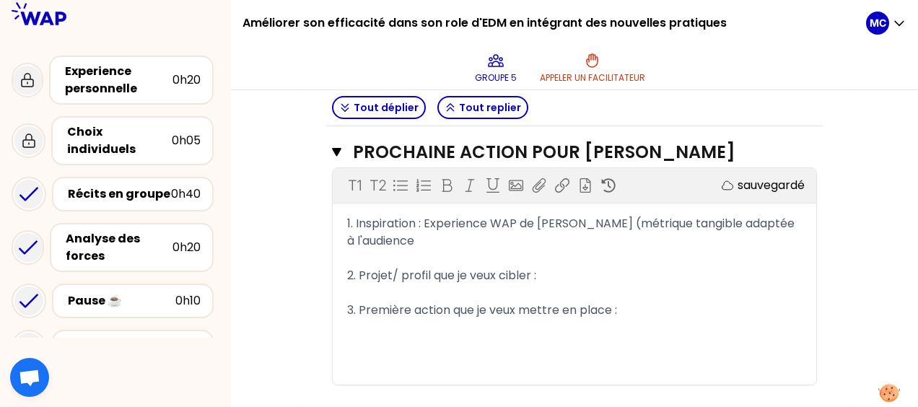
click at [647, 219] on span "1. Inspiration : Experience WAP de Clément (métrique tangible adaptée à l'audie…" at bounding box center [572, 232] width 451 height 34
click at [780, 218] on span "1. Inspiration : Experience WAP de Clément (mise en place métriques tangibles a…" at bounding box center [565, 232] width 437 height 34
click at [487, 240] on div "1. Inspiration : Experience WAP de Clément (mise en place métriques factuelles …" at bounding box center [574, 232] width 455 height 35
click at [557, 274] on div "2. Projet/ profil que je veux cibler :" at bounding box center [574, 275] width 455 height 17
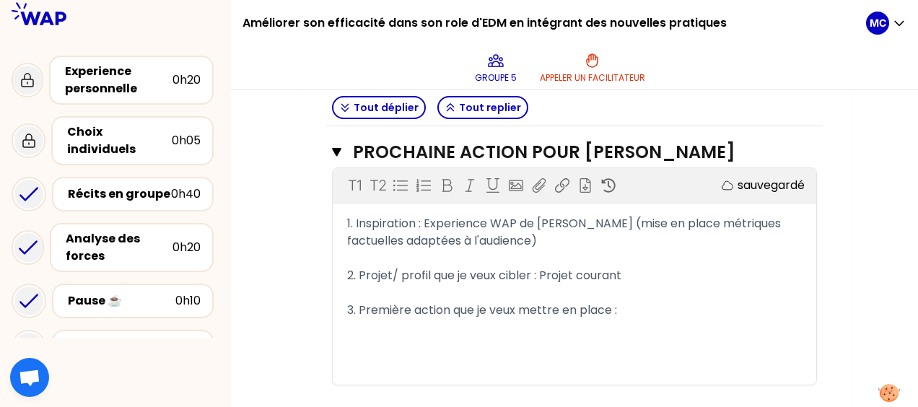
click at [630, 304] on div "3. Première action que je veux mettre en place :" at bounding box center [574, 310] width 455 height 17
click at [436, 326] on div "3. Première action que je veux mettre en place : remplacement d'éléments de fee…" at bounding box center [574, 319] width 455 height 35
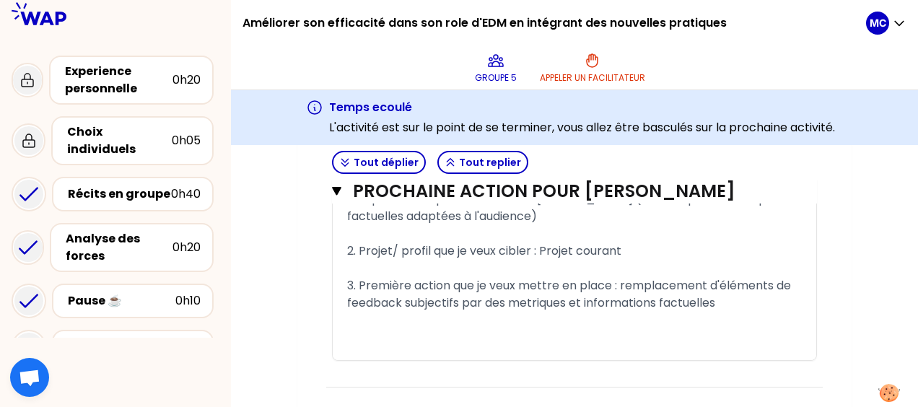
scroll to position [1282, 0]
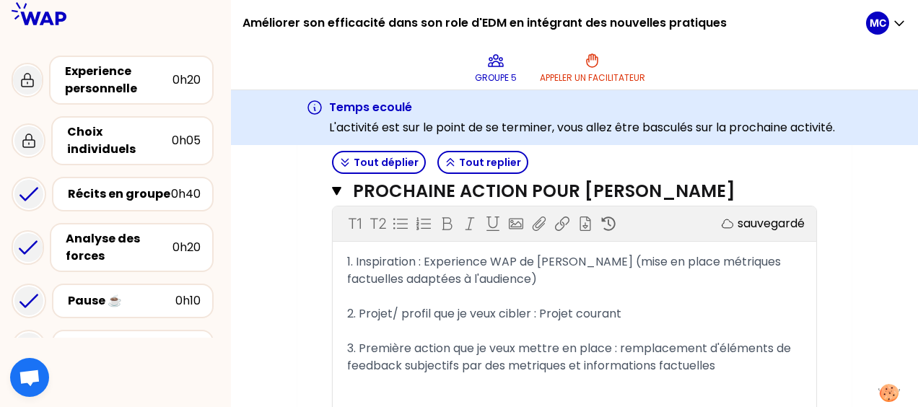
scroll to position [1213, 0]
click at [628, 306] on div "2. Projet/ profil que je veux cibler : Projet courant" at bounding box center [574, 314] width 455 height 17
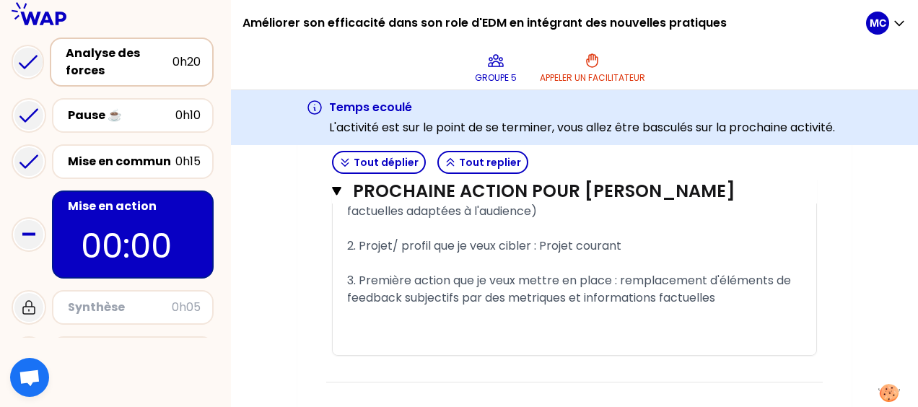
scroll to position [211, 0]
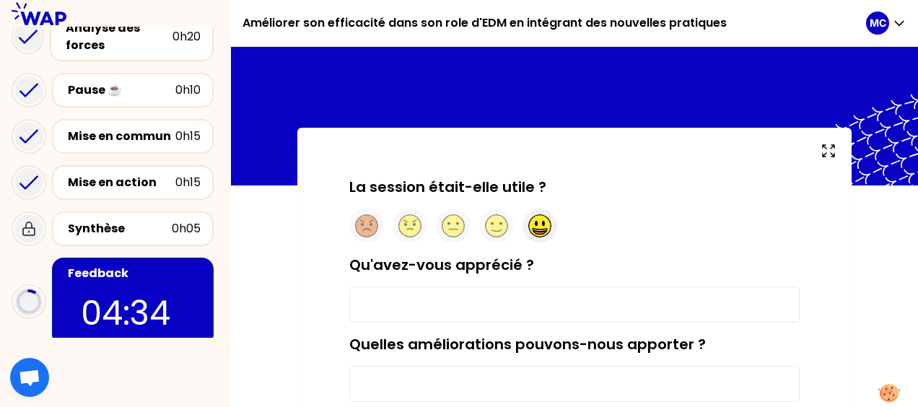
click at [536, 227] on circle at bounding box center [540, 226] width 22 height 22
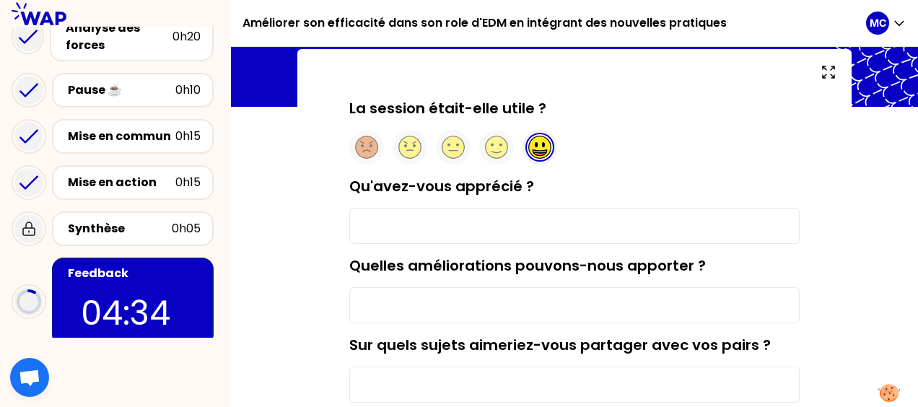
scroll to position [79, 0]
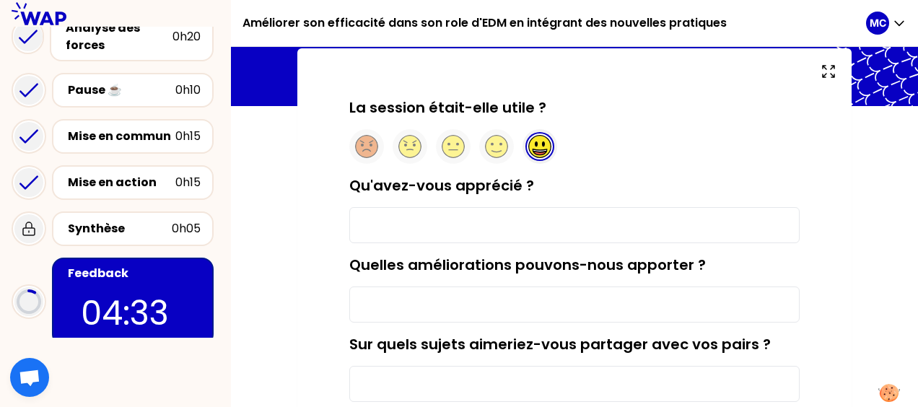
click at [482, 225] on input "Qu'avez-vous apprécié ?" at bounding box center [574, 225] width 451 height 36
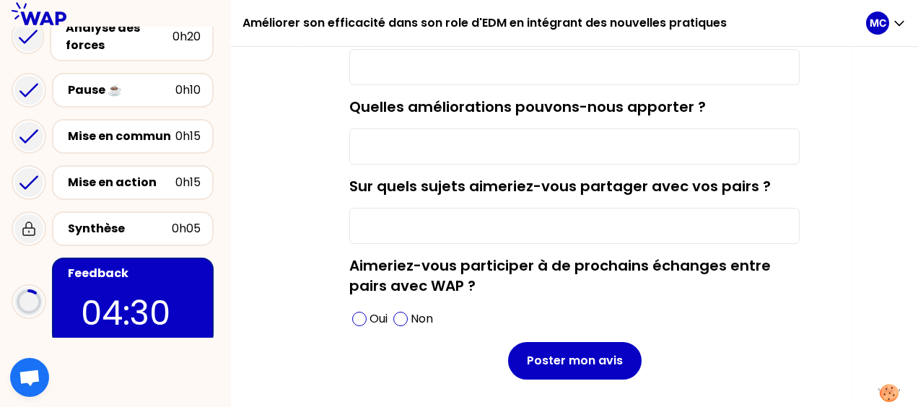
scroll to position [238, 0]
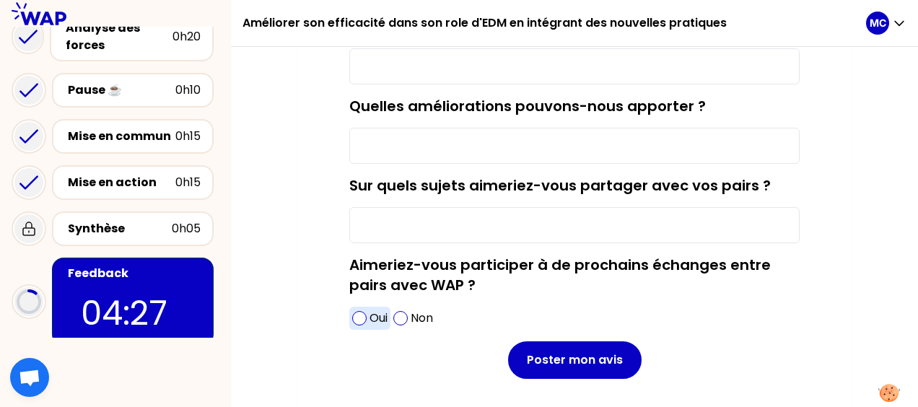
click at [367, 318] on div "Oui" at bounding box center [369, 318] width 41 height 23
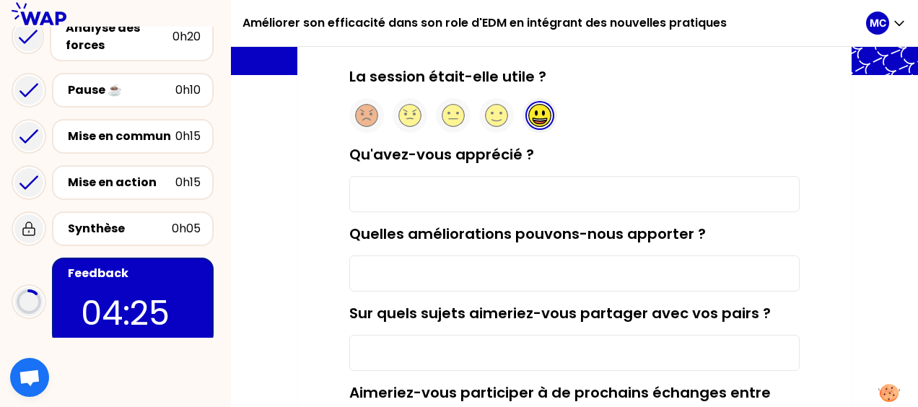
scroll to position [110, 0]
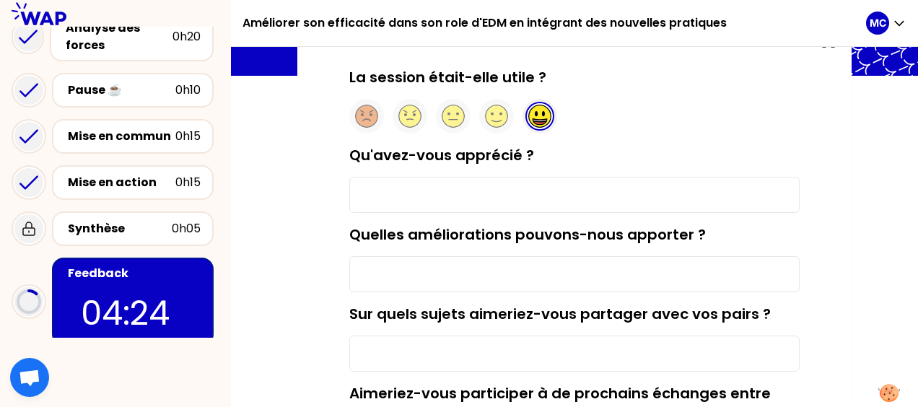
click at [445, 199] on input "Qu'avez-vous apprécié ?" at bounding box center [574, 195] width 451 height 36
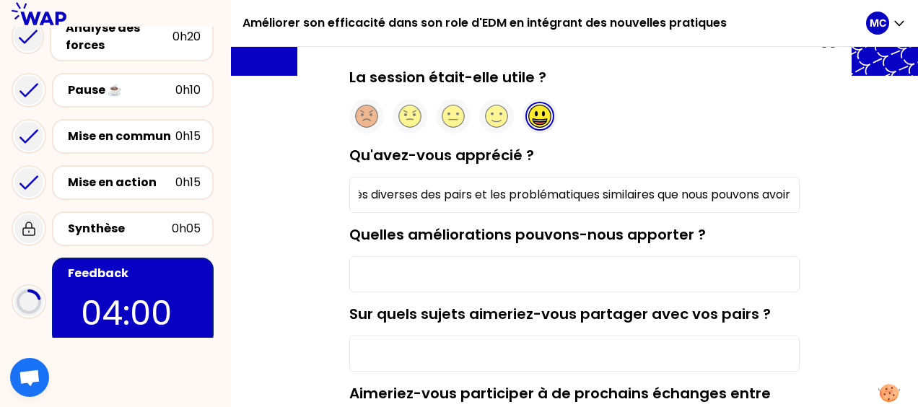
scroll to position [0, 118]
type input "Les expériences très diverses des pairs et les problématiques similaires que no…"
click at [458, 274] on input "Quelles améliorations pouvons-nous apporter ?" at bounding box center [574, 274] width 451 height 36
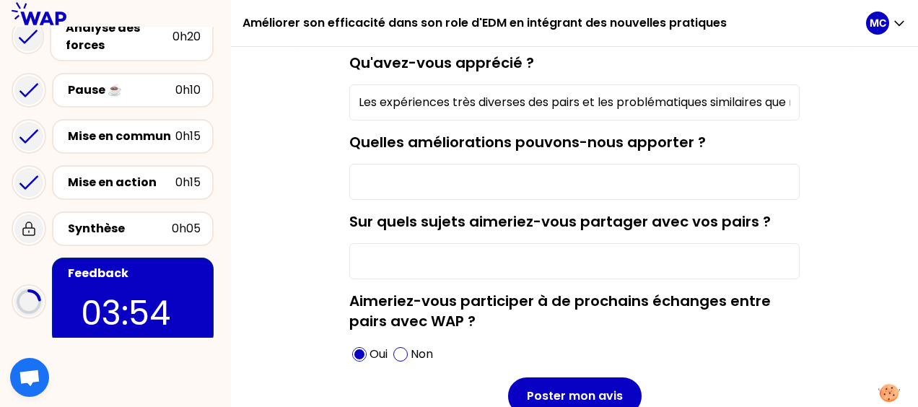
scroll to position [203, 0]
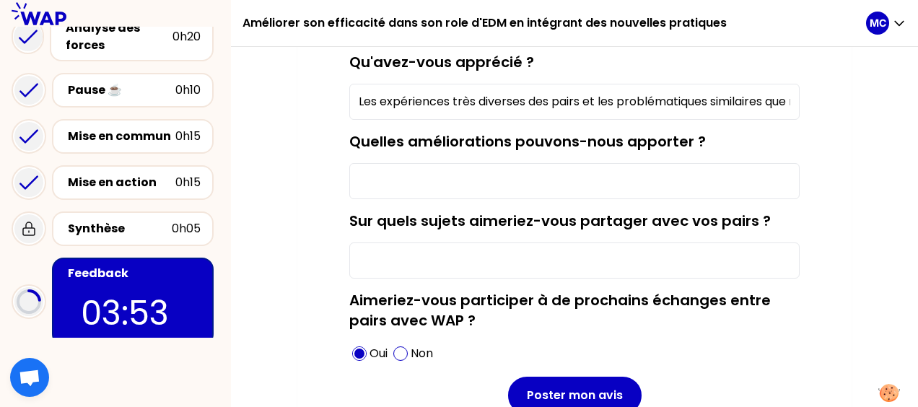
click at [425, 266] on input "Sur quels sujets aimeriez-vous partager avec vos pairs ?" at bounding box center [574, 261] width 451 height 36
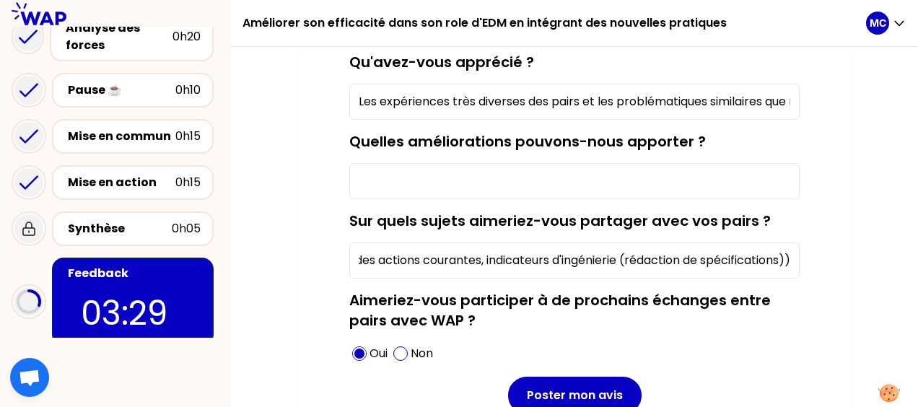
scroll to position [0, 134]
type input "Gestions de synthèse des actions courantes, indicateurs d'ingénierie (rédaction…"
click at [445, 183] on input "Quelles améliorations pouvons-nous apporter ?" at bounding box center [574, 181] width 451 height 36
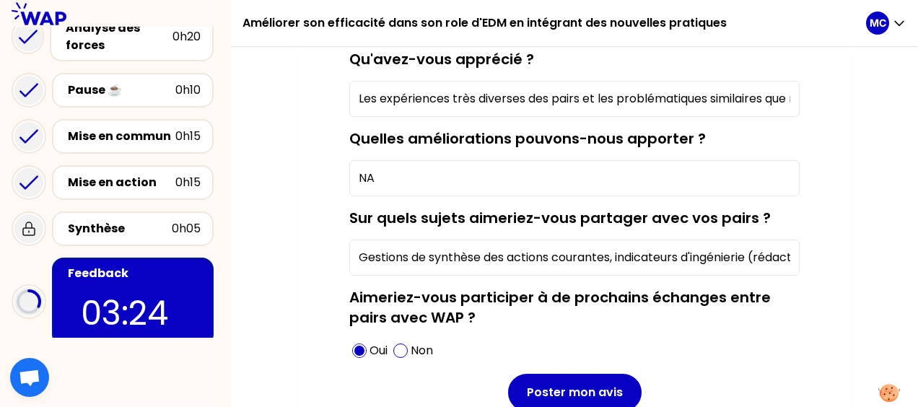
scroll to position [283, 0]
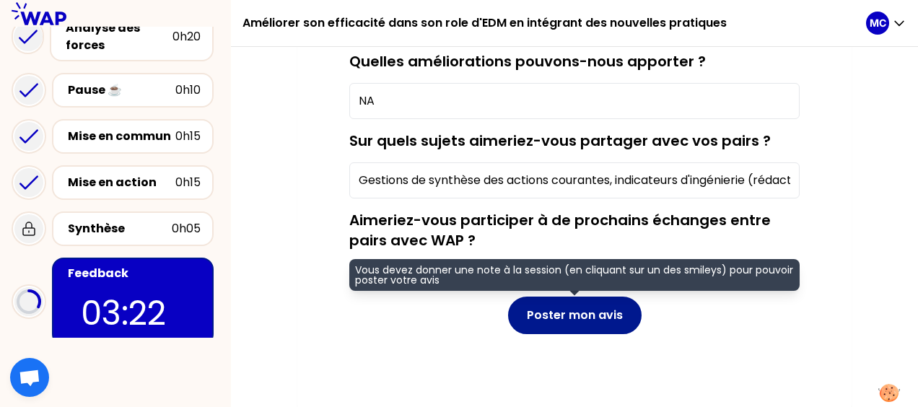
type input "NA"
click at [568, 310] on button "Poster mon avis" at bounding box center [575, 316] width 134 height 38
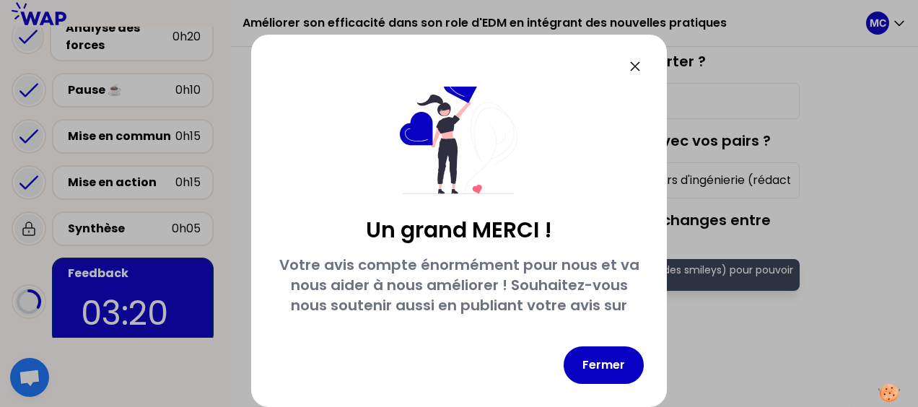
scroll to position [21, 0]
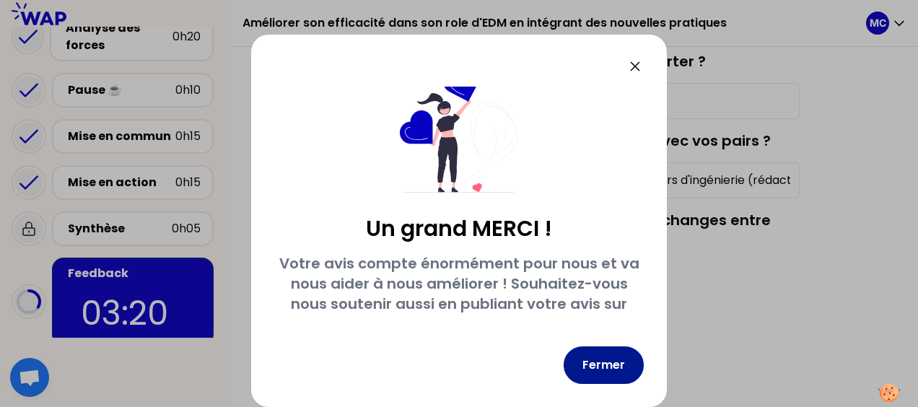
click at [612, 376] on button "Fermer" at bounding box center [604, 366] width 80 height 38
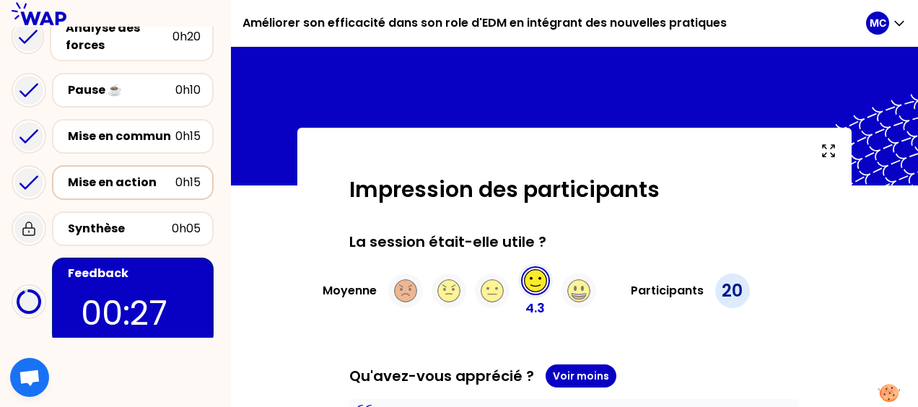
scroll to position [0, 0]
